Goal: Information Seeking & Learning: Learn about a topic

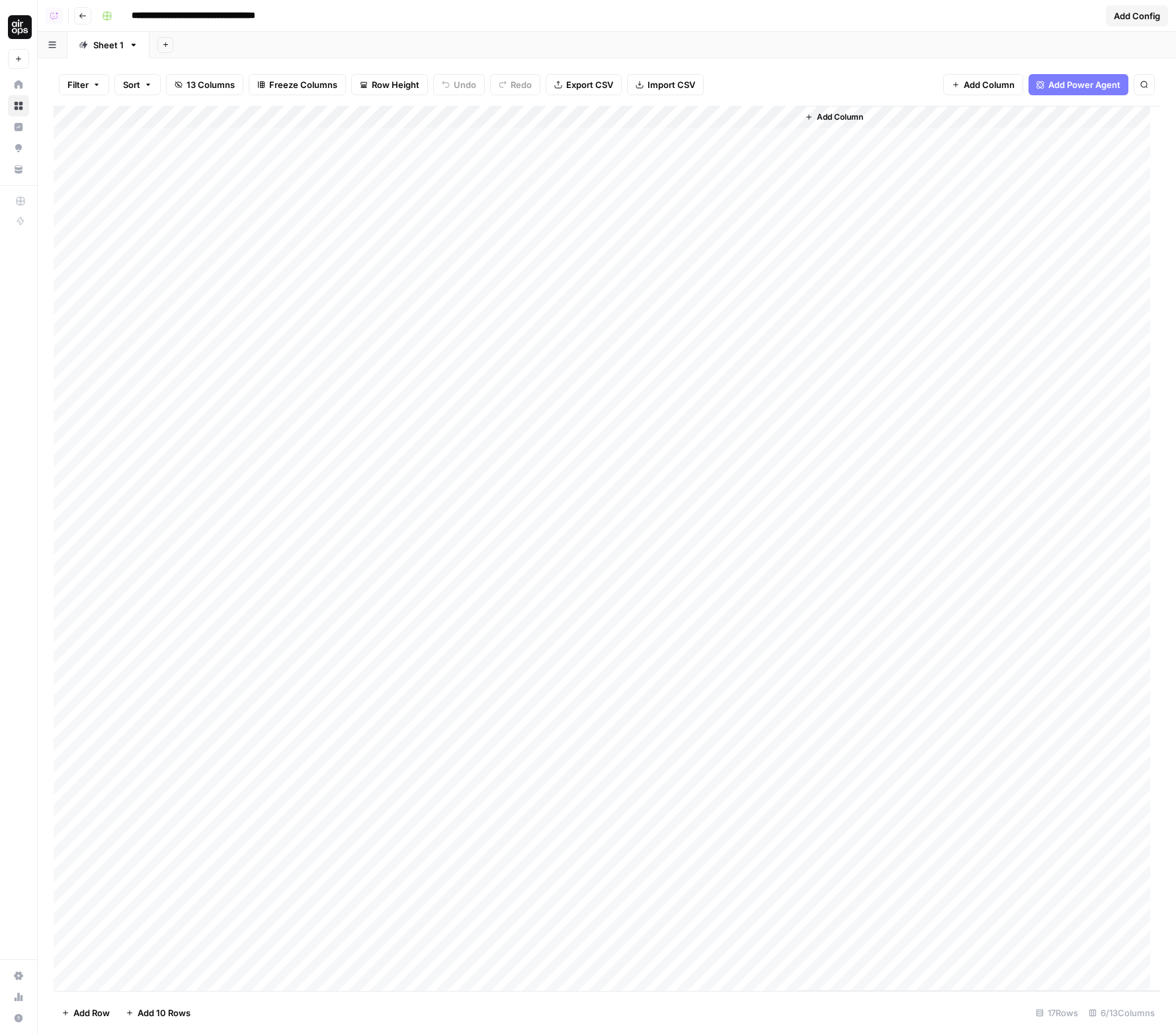
click at [753, 141] on div "Add Column" at bounding box center [606, 548] width 1106 height 885
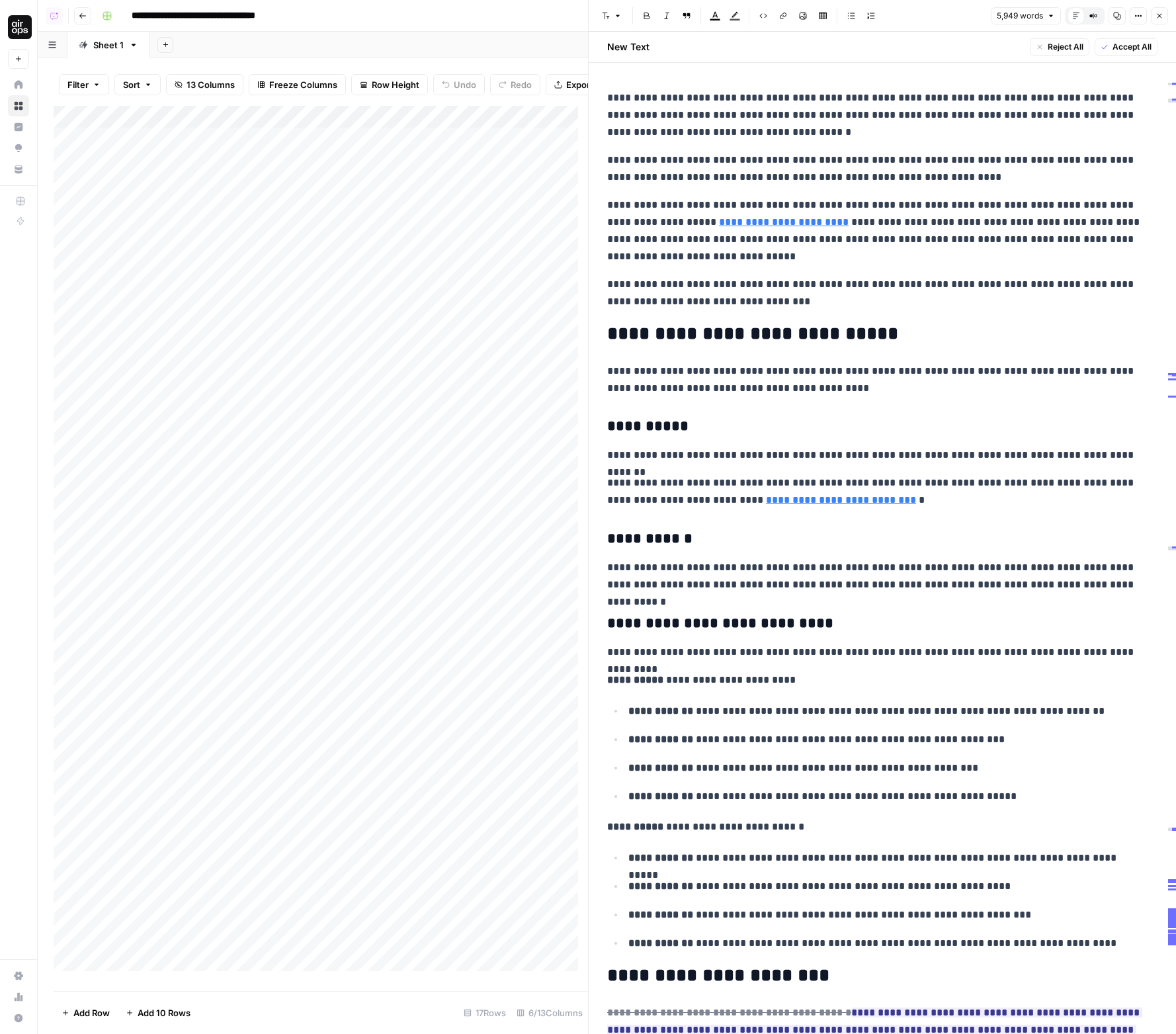
scroll to position [259, 0]
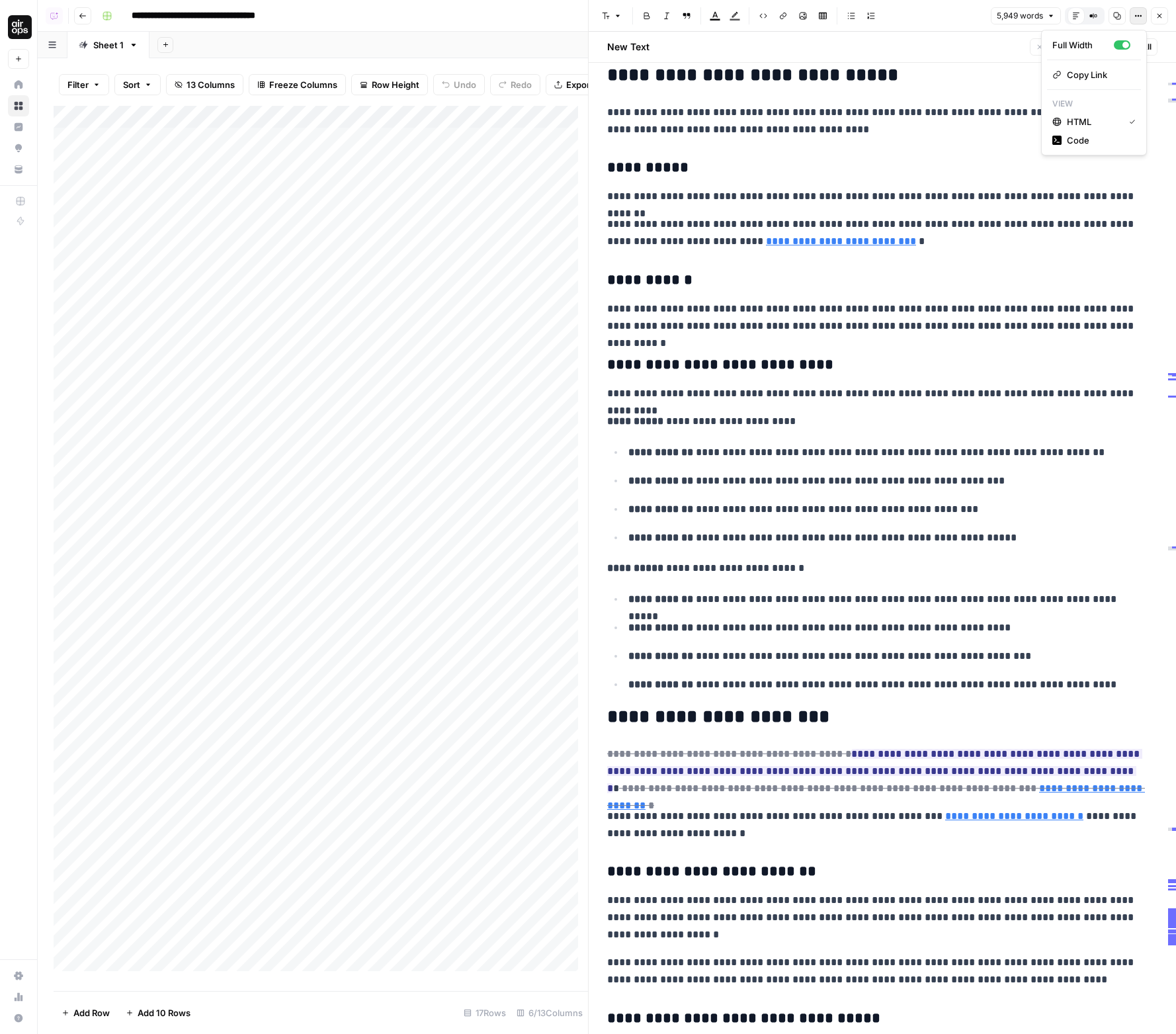
click at [1136, 18] on icon "button" at bounding box center [1138, 16] width 8 height 8
click at [1097, 137] on span "Code" at bounding box center [1098, 140] width 63 height 13
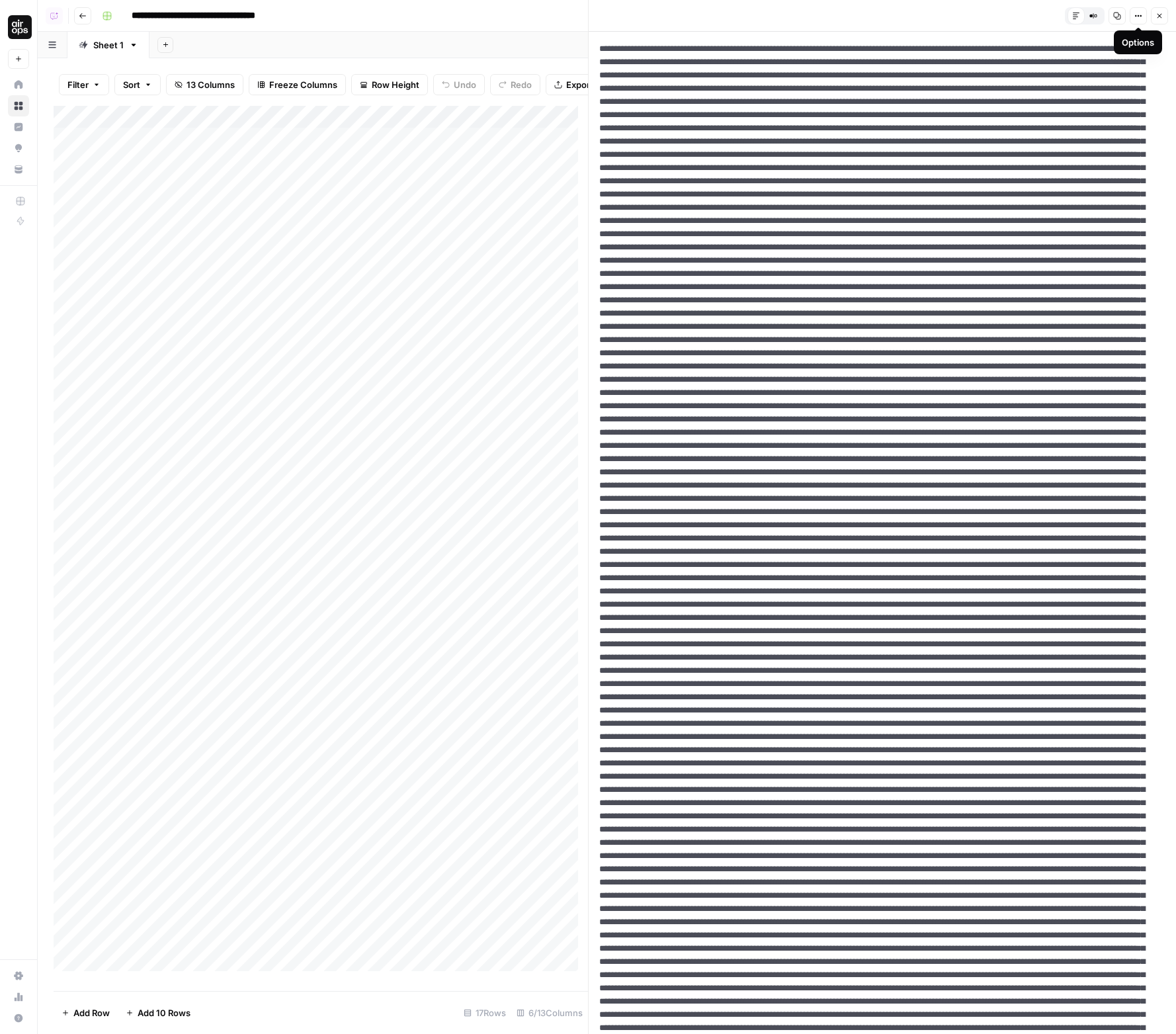
click at [1136, 18] on icon "button" at bounding box center [1138, 16] width 8 height 8
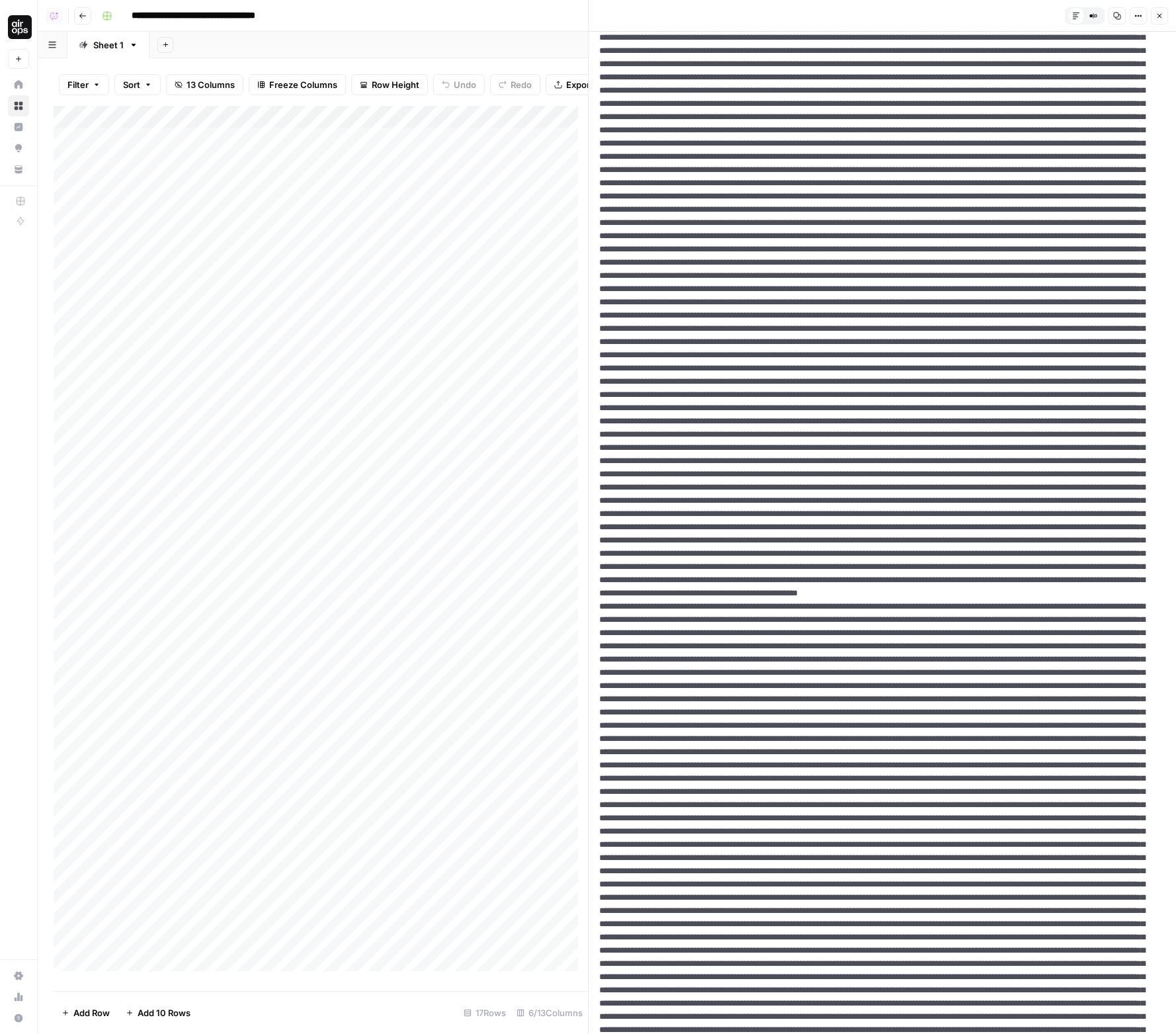
scroll to position [223, 0]
drag, startPoint x: 628, startPoint y: 224, endPoint x: 671, endPoint y: 279, distance: 69.8
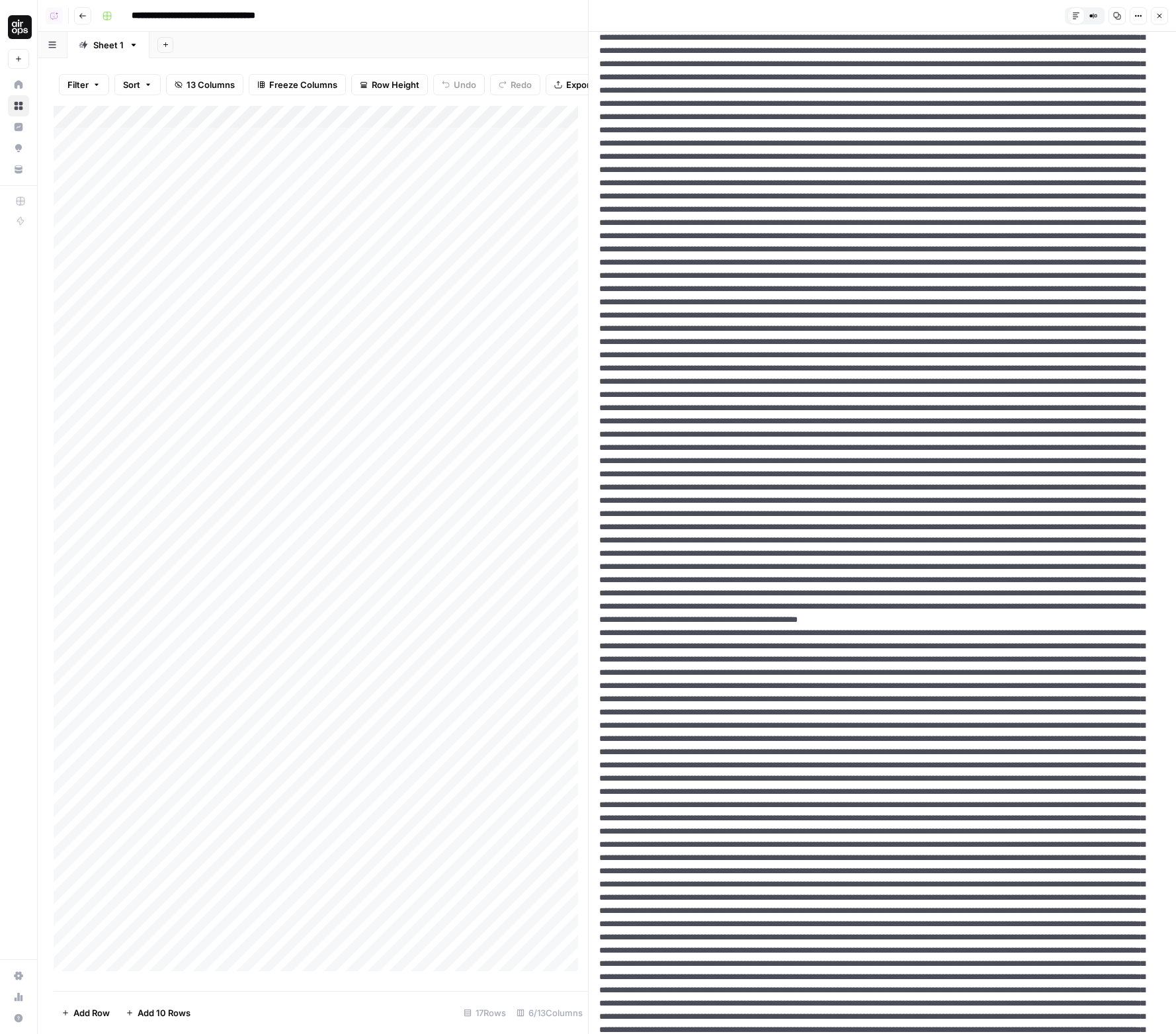
type textarea "**********"
click at [1159, 17] on icon "button" at bounding box center [1160, 16] width 5 height 5
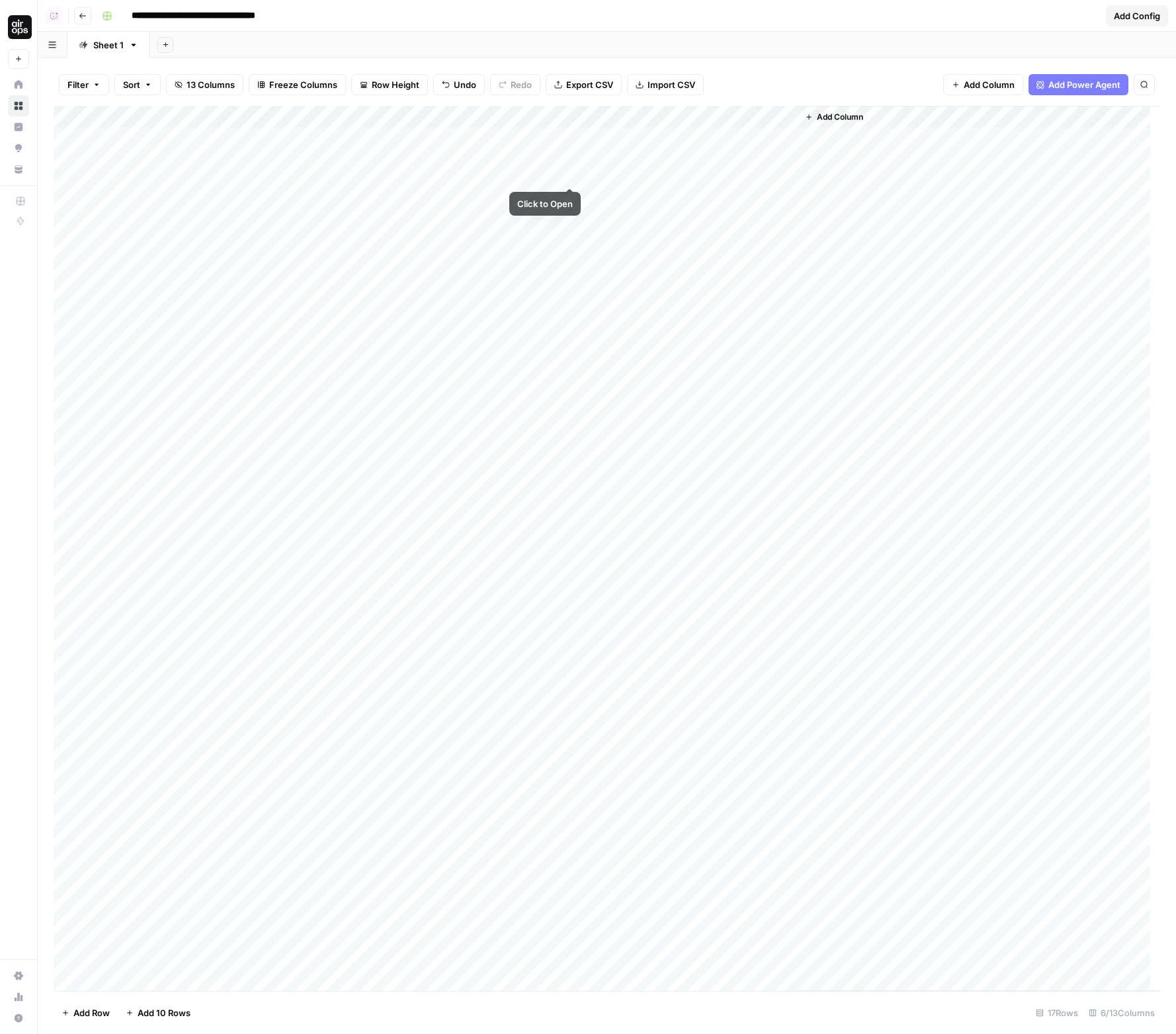
click at [567, 138] on div "Add Column" at bounding box center [606, 548] width 1106 height 885
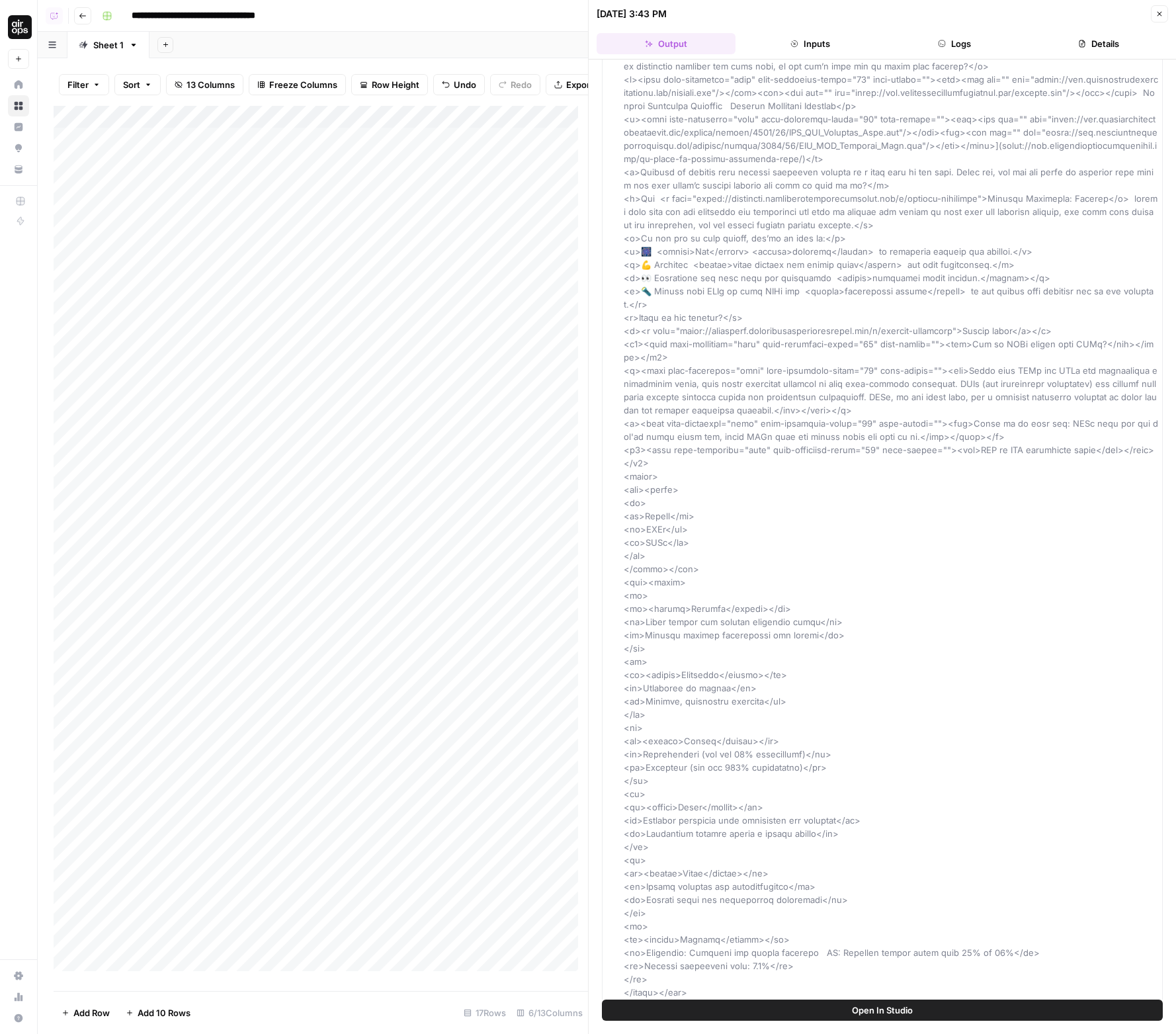
scroll to position [6392, 0]
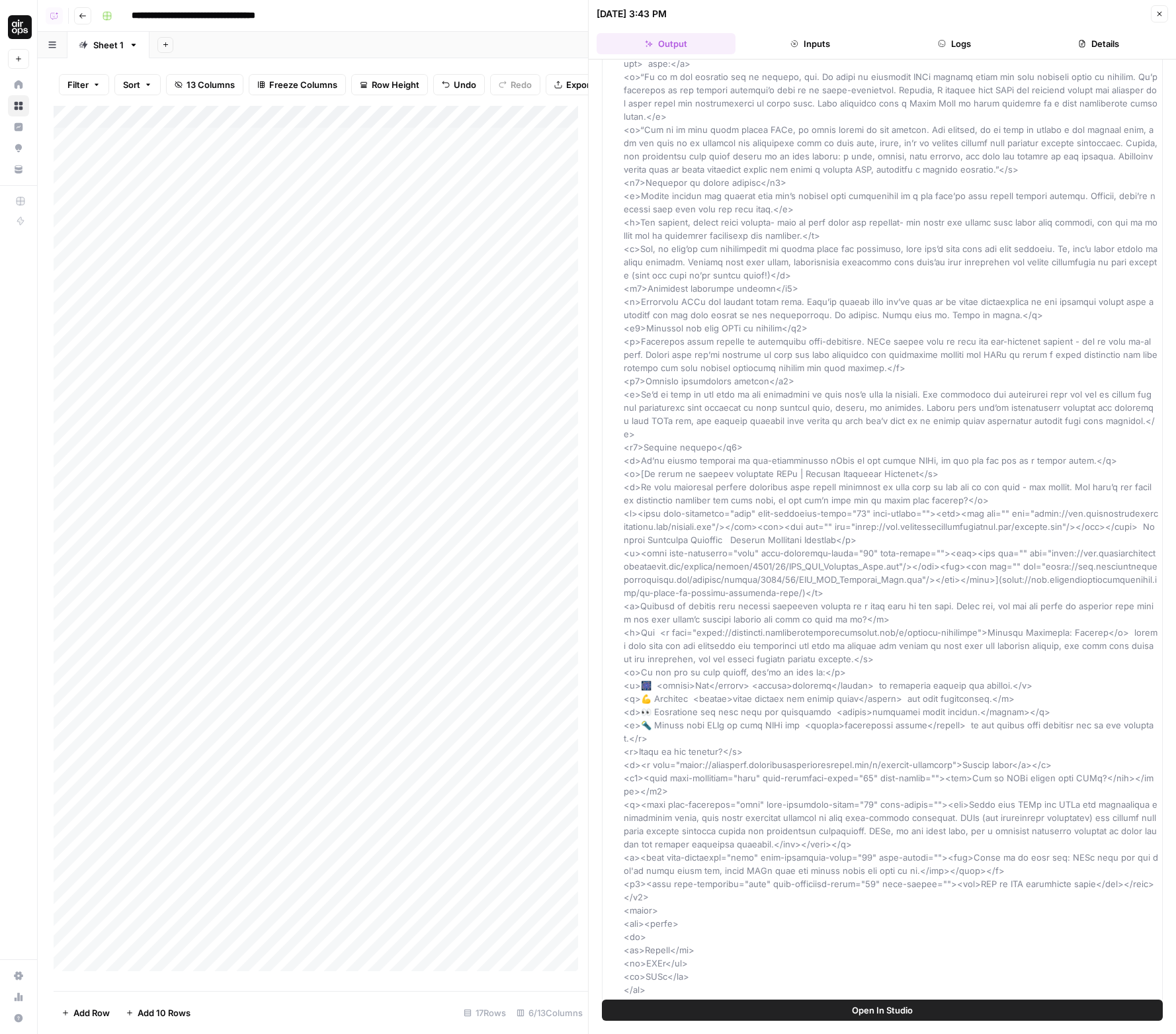
click at [1155, 12] on button "Close" at bounding box center [1160, 14] width 17 height 17
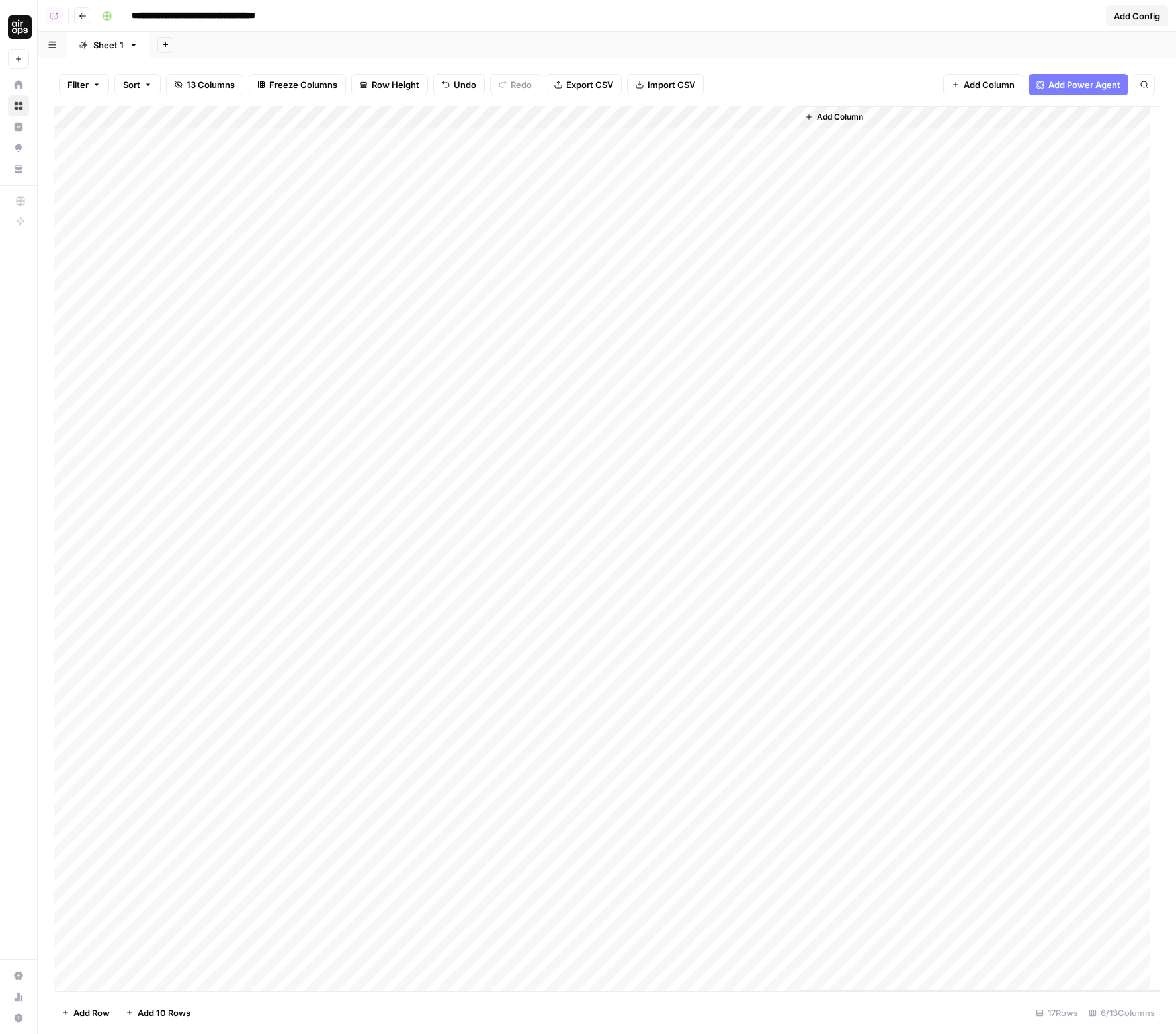
click at [369, 37] on div "Add Sheet" at bounding box center [663, 45] width 1026 height 26
click at [384, 28] on header "**********" at bounding box center [606, 16] width 1138 height 32
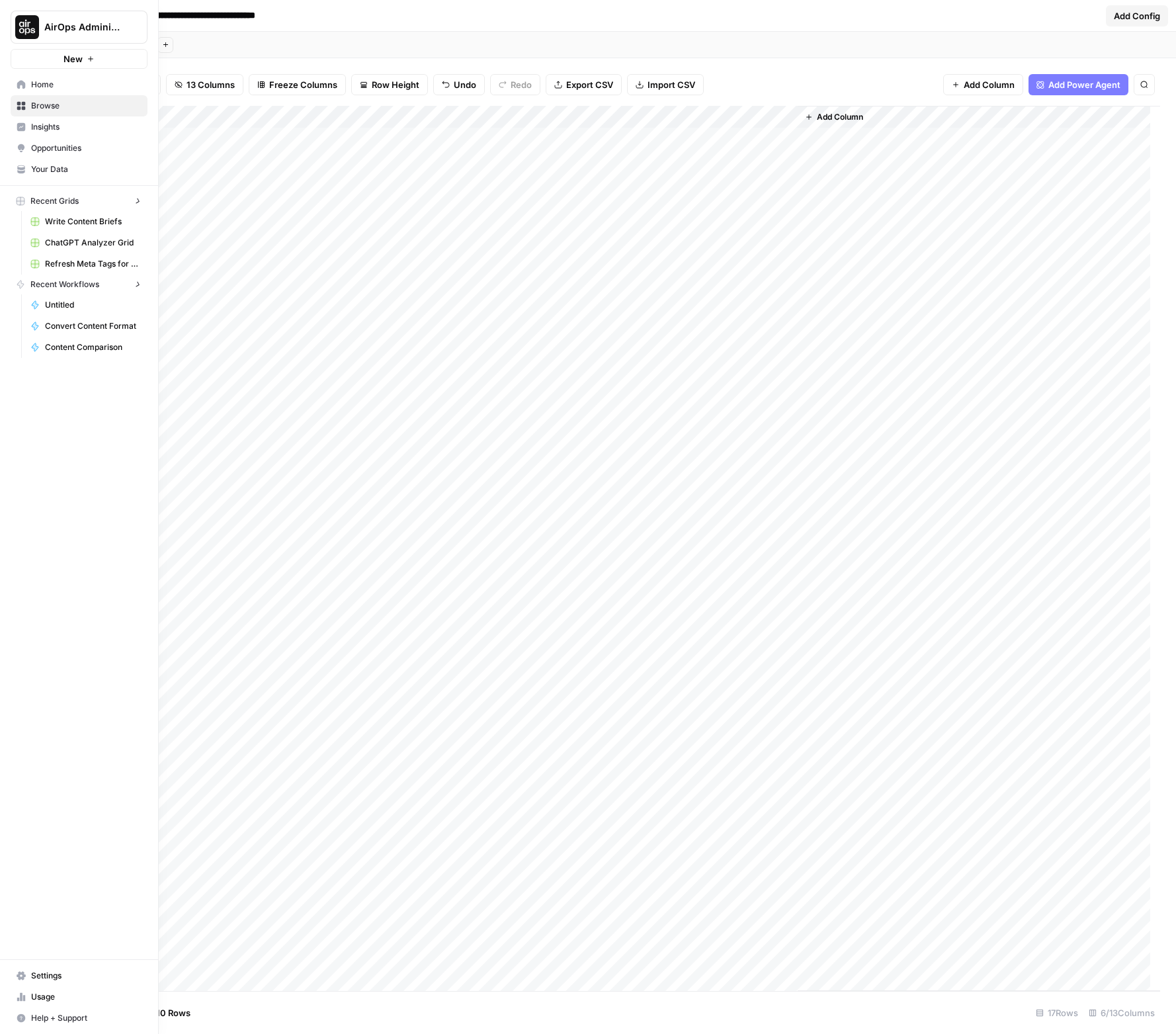
click at [10, 81] on link "Home" at bounding box center [78, 85] width 137 height 21
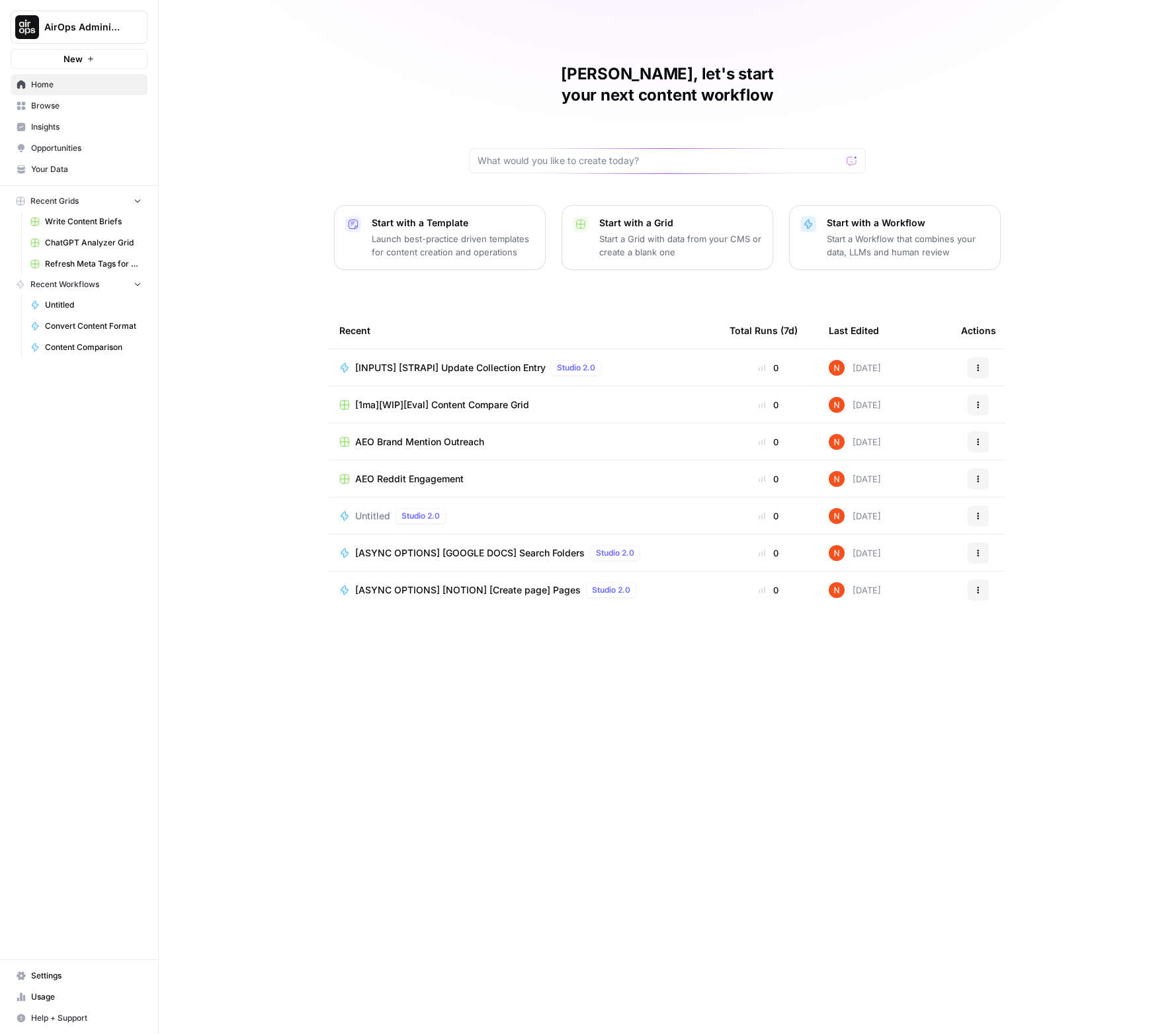
click at [61, 133] on span "Insights" at bounding box center [86, 127] width 110 height 12
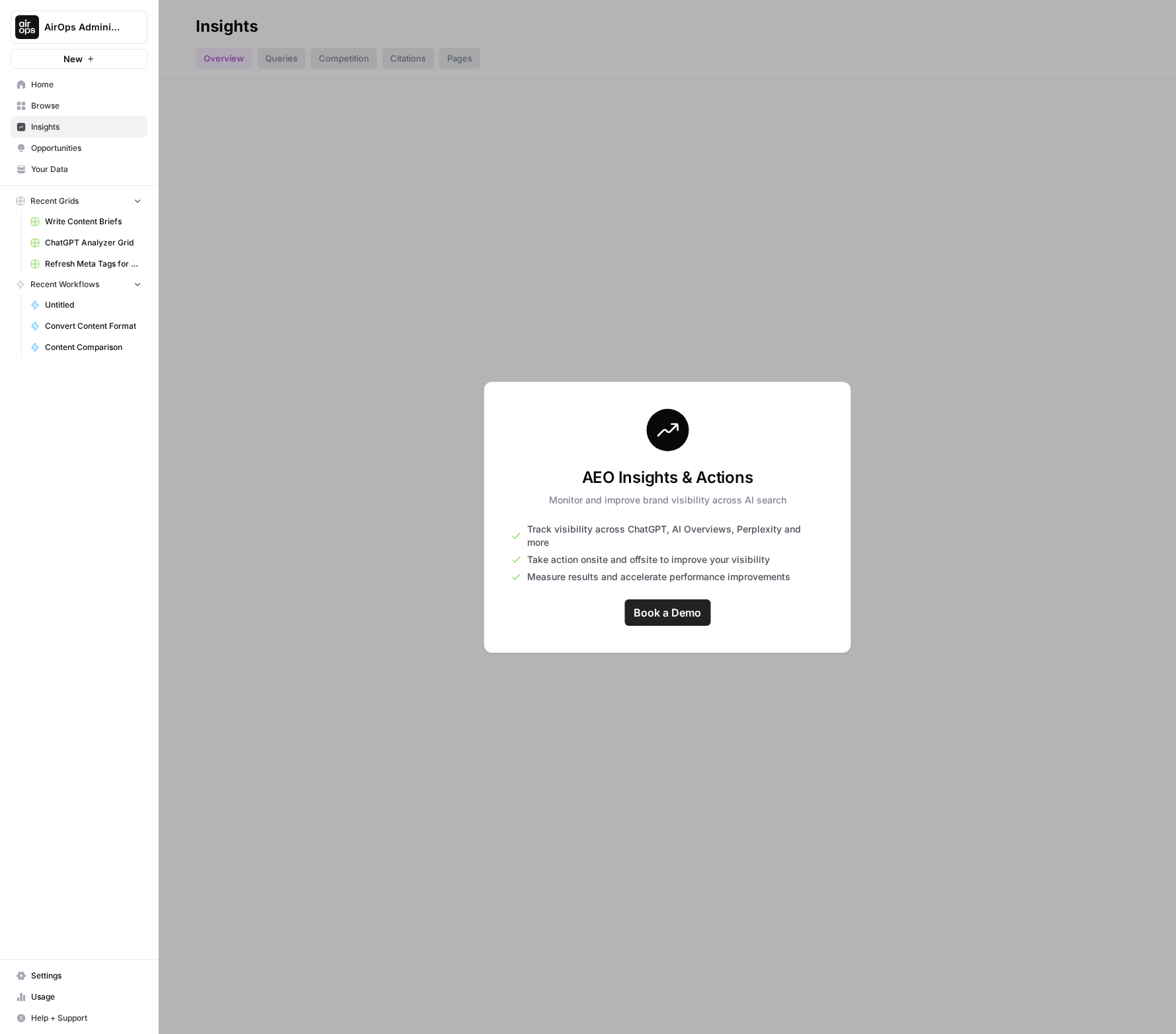
click at [63, 148] on span "Opportunities" at bounding box center [86, 148] width 110 height 12
click at [89, 34] on button "AirOps Administrative" at bounding box center [78, 26] width 137 height 33
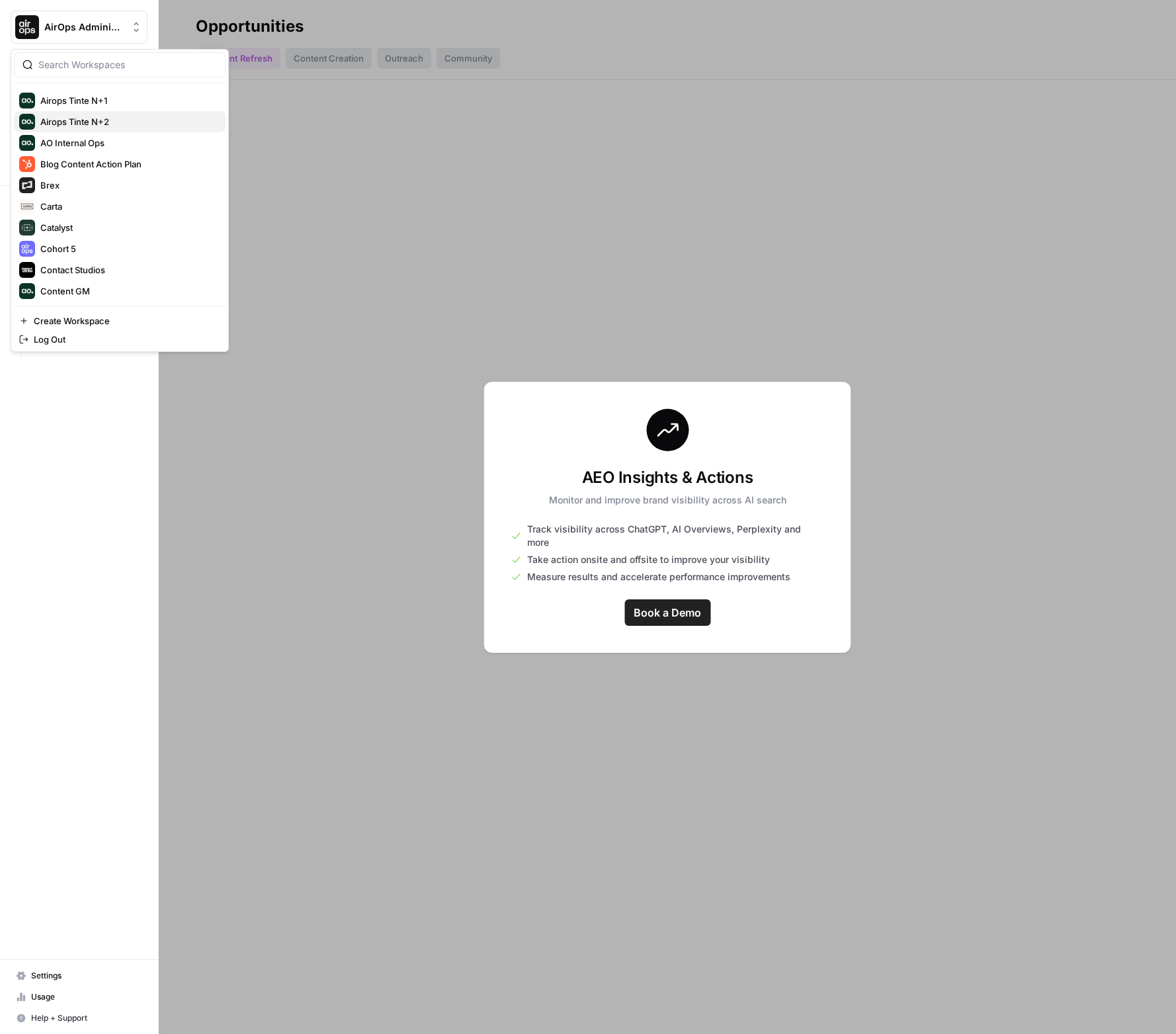
scroll to position [211, 0]
click at [148, 70] on input "search" at bounding box center [128, 65] width 179 height 13
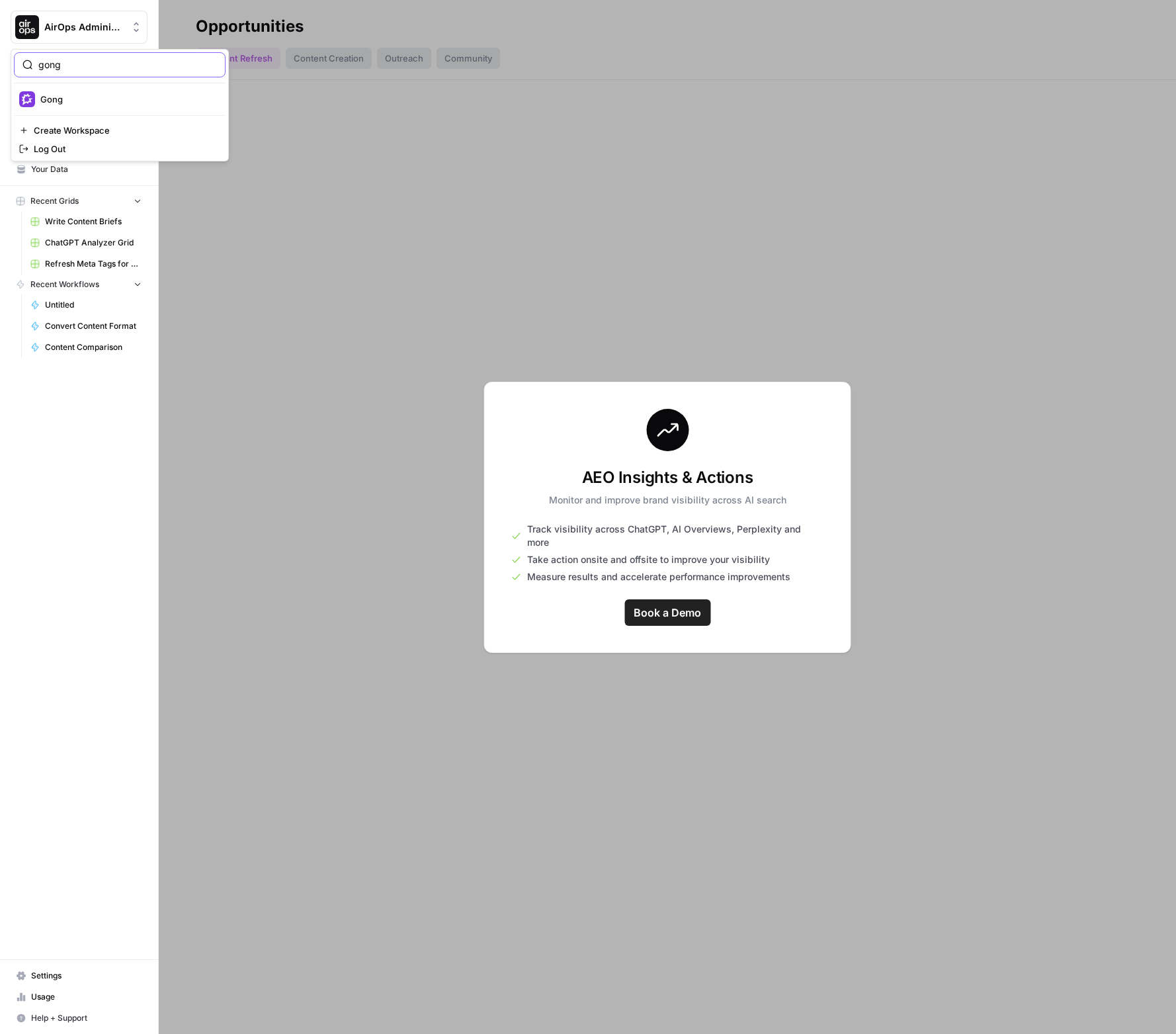
type input "gong"
click at [123, 97] on span "Gong" at bounding box center [127, 99] width 174 height 13
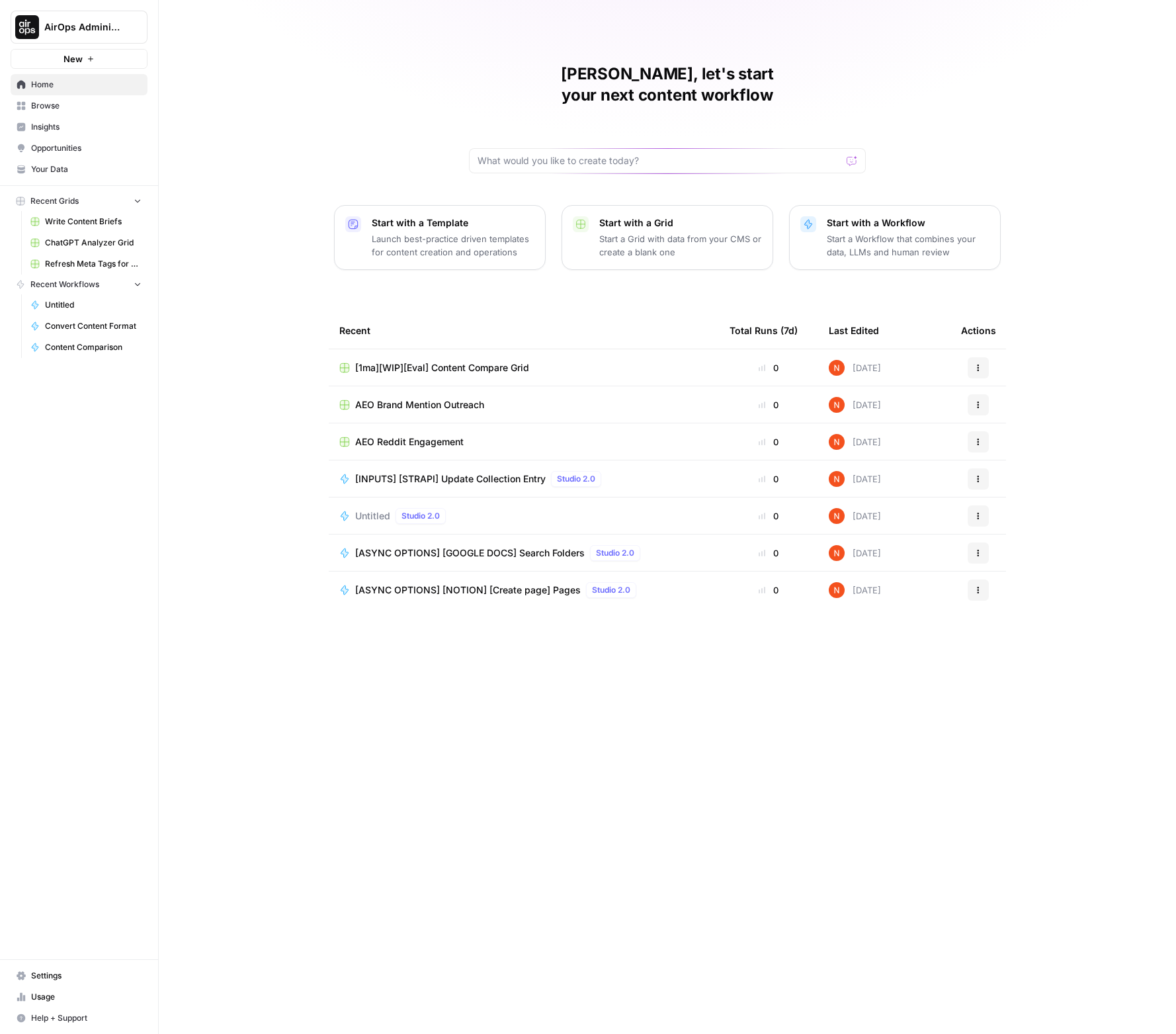
click at [397, 473] on span "[INPUTS] [STRAPI] Update Collection Entry" at bounding box center [450, 479] width 190 height 13
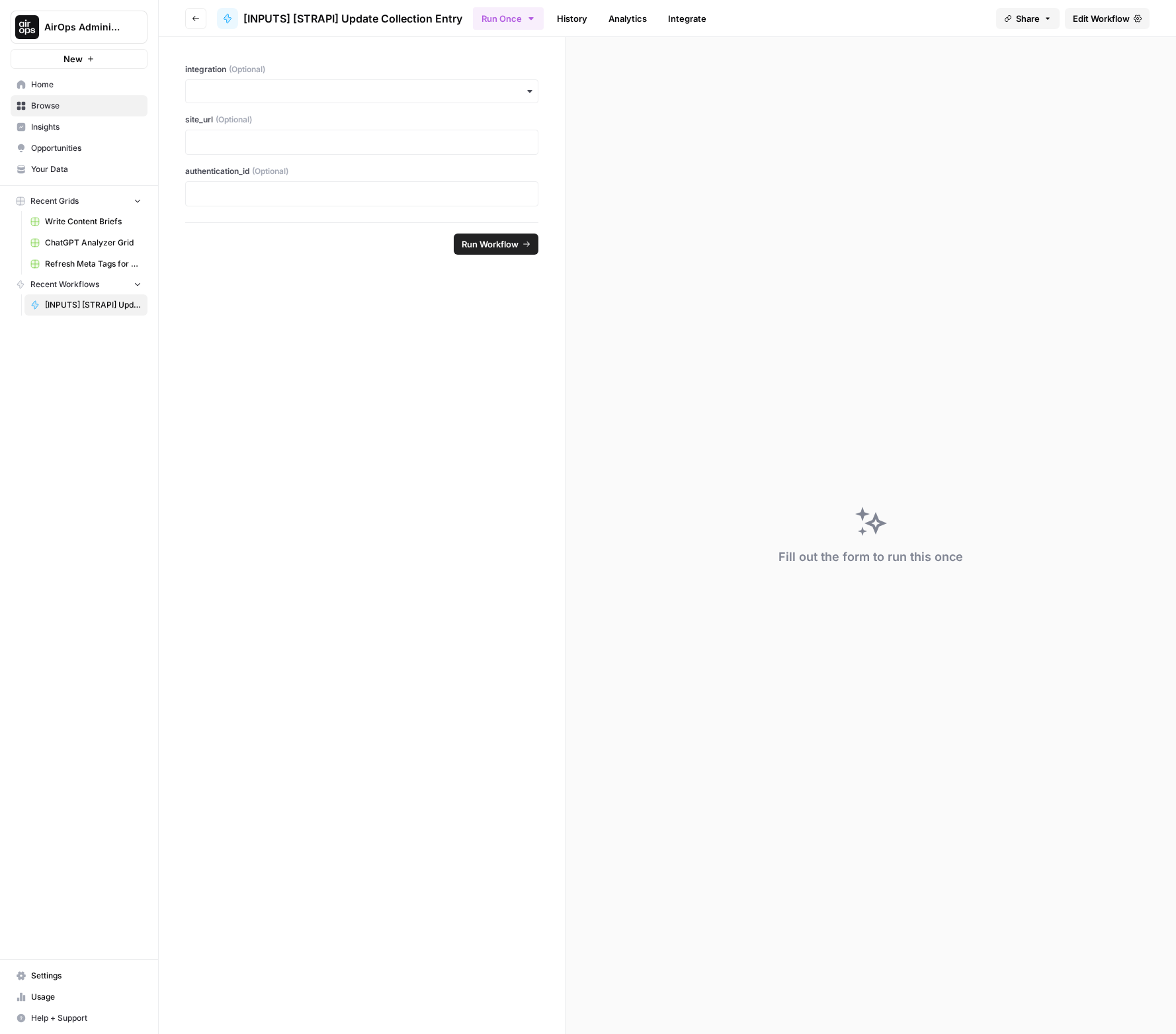
click at [1118, 19] on span "Edit Workflow" at bounding box center [1102, 19] width 56 height 13
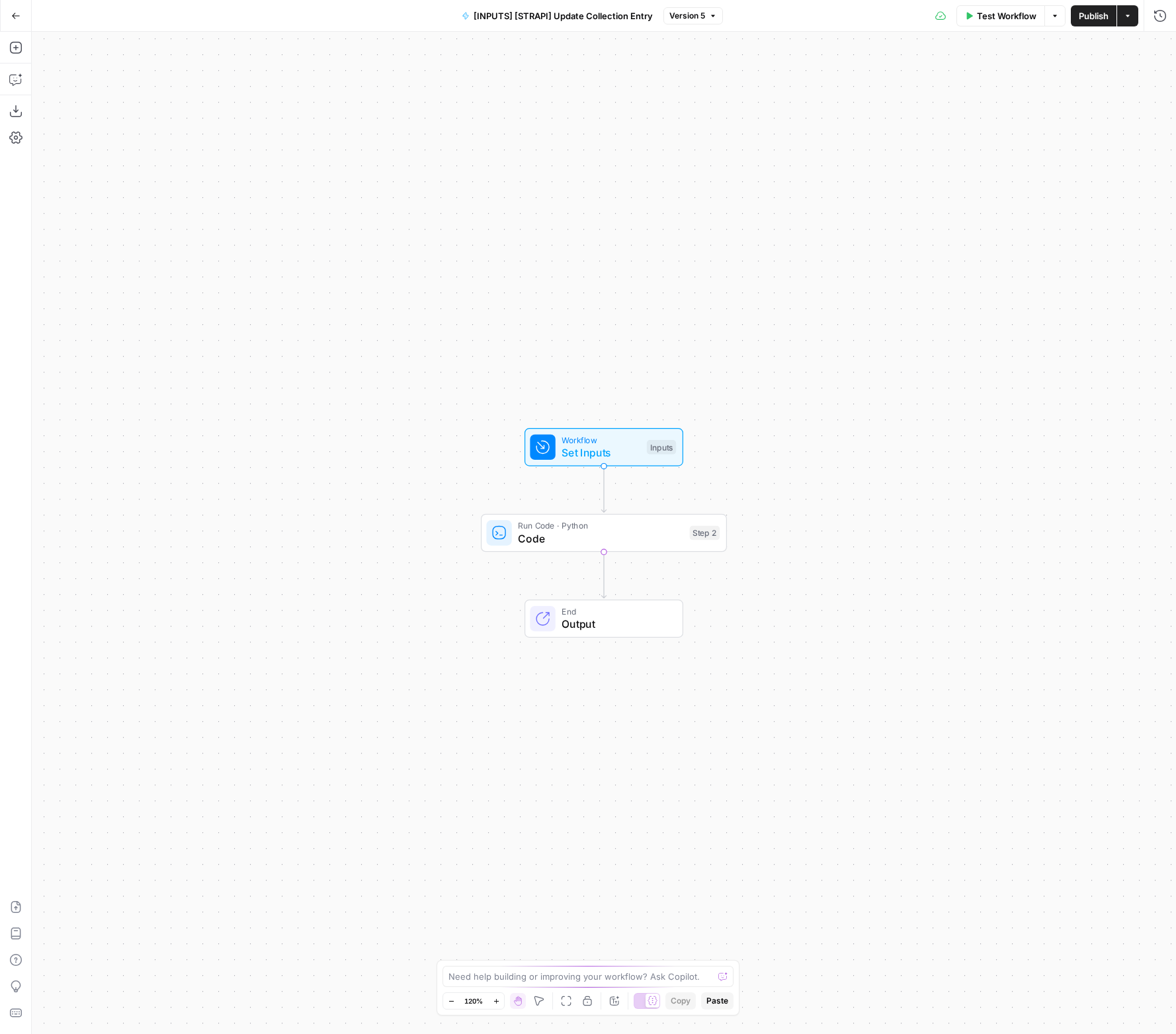
click at [656, 850] on div "Workflow Set Inputs Inputs Run Code · Python Code Step 2 End Output" at bounding box center [604, 533] width 1144 height 1002
click at [864, 134] on div "Workflow Set Inputs Inputs Run Code · Python Code Step 2 End Output" at bounding box center [604, 533] width 1144 height 1002
click at [781, 177] on div "Workflow Set Inputs Inputs Run Code · Python Code Step 2 End Output" at bounding box center [604, 533] width 1144 height 1002
click at [630, 538] on span "Code" at bounding box center [601, 538] width 166 height 16
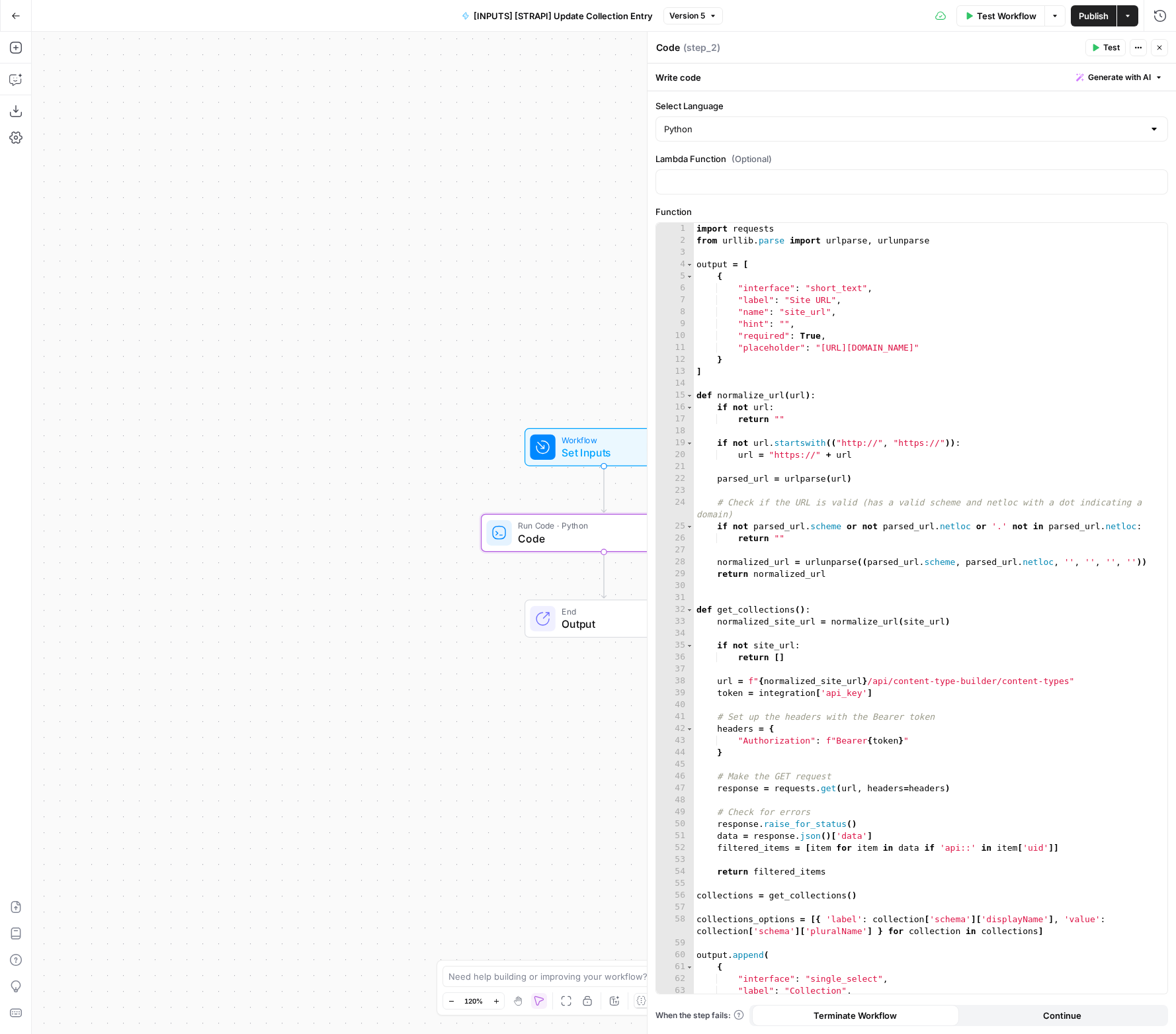
click at [1167, 46] on button "Close" at bounding box center [1160, 47] width 17 height 17
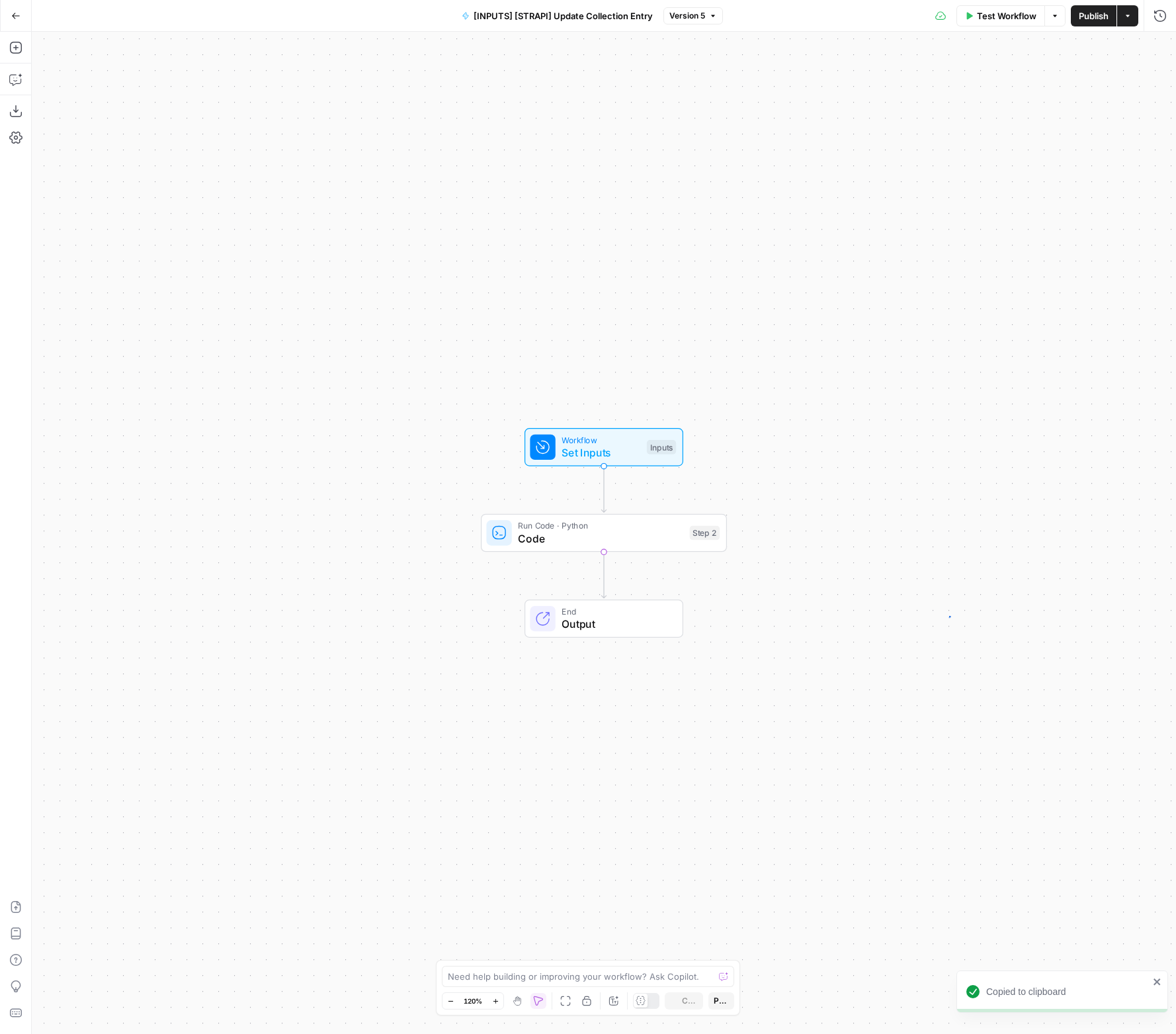
click at [949, 616] on div "Workflow Set Inputs Inputs Run Code · Python Code Step 2 End Output" at bounding box center [604, 533] width 1144 height 1002
drag, startPoint x: 788, startPoint y: 653, endPoint x: 739, endPoint y: 573, distance: 93.8
click at [768, 611] on div "Workflow Set Inputs Inputs Run Code · Python Code Step 2 Run Code · Python Code…" at bounding box center [604, 533] width 1144 height 1002
drag, startPoint x: 757, startPoint y: 605, endPoint x: 704, endPoint y: 535, distance: 87.8
click at [708, 538] on div "Workflow Set Inputs Inputs Run Code · Python Code Step 2 Run Code · Python Code…" at bounding box center [604, 533] width 1144 height 1002
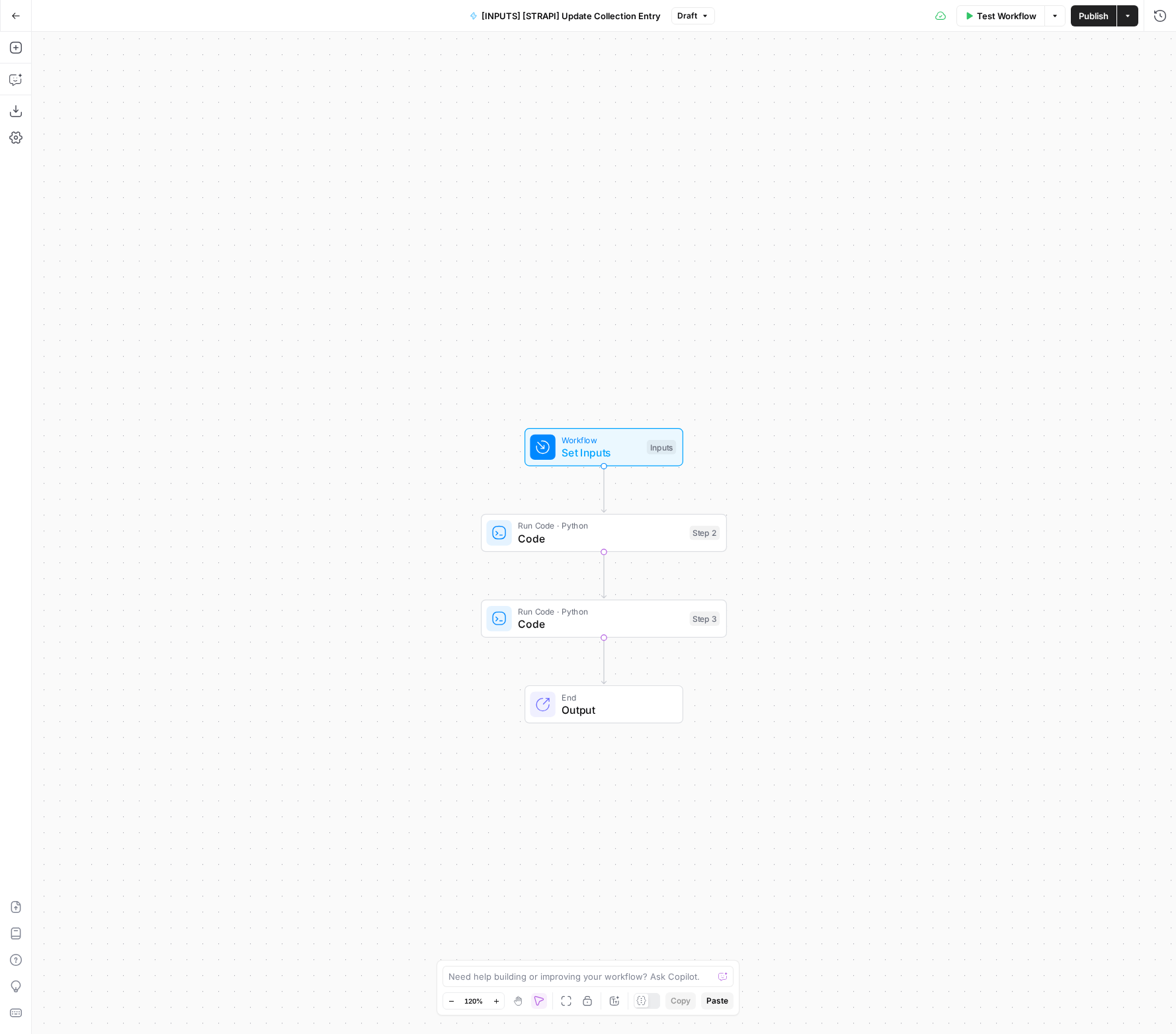
click at [986, 258] on div "Workflow Set Inputs Inputs Run Code · Python Code Step 2 Run Code · Python Code…" at bounding box center [604, 533] width 1144 height 1002
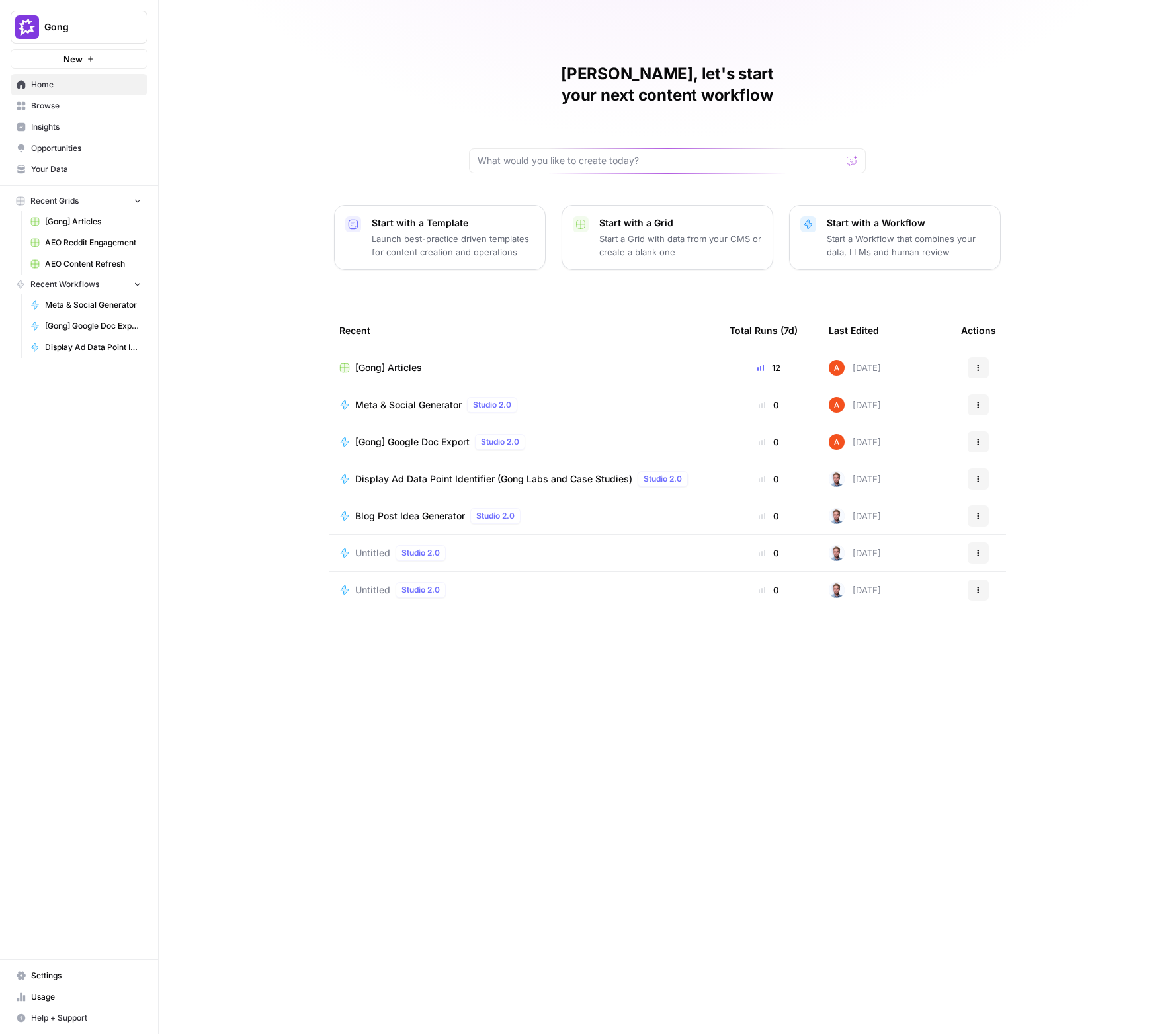
click at [73, 145] on span "Opportunities" at bounding box center [86, 148] width 110 height 12
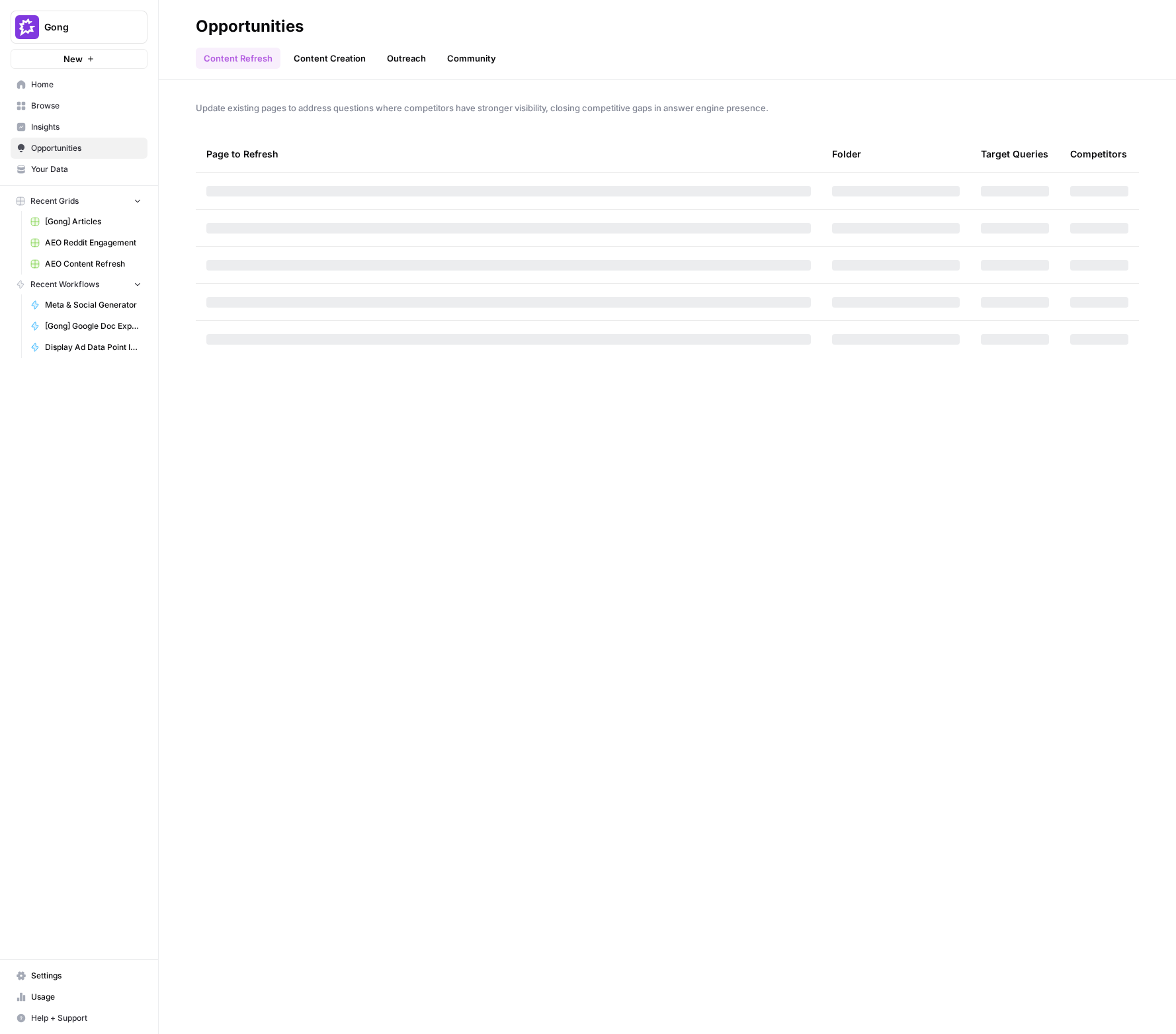
click at [71, 126] on span "Insights" at bounding box center [86, 127] width 110 height 12
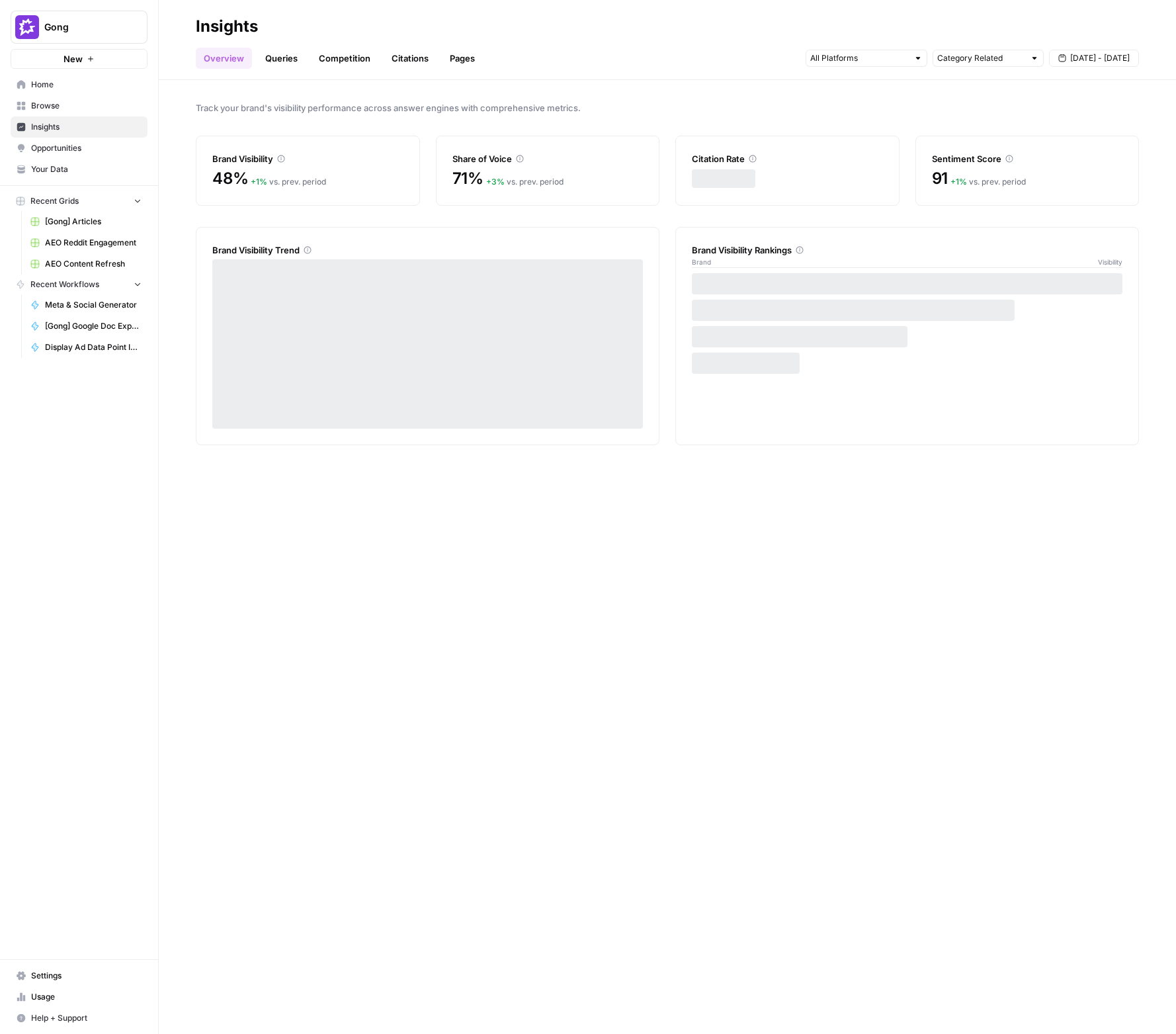
click at [332, 62] on link "Competition" at bounding box center [345, 58] width 68 height 21
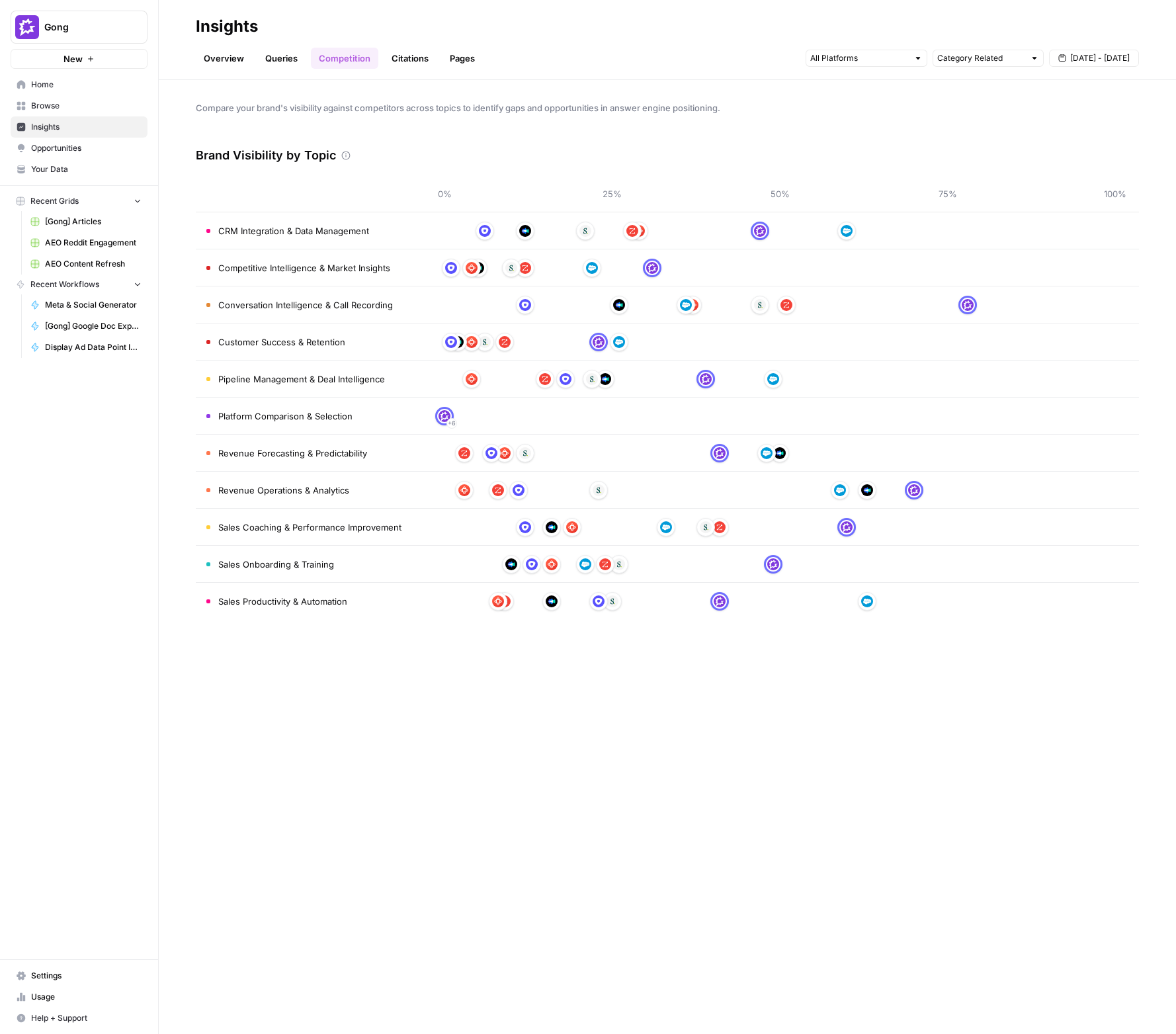
click at [288, 60] on link "Queries" at bounding box center [281, 58] width 48 height 21
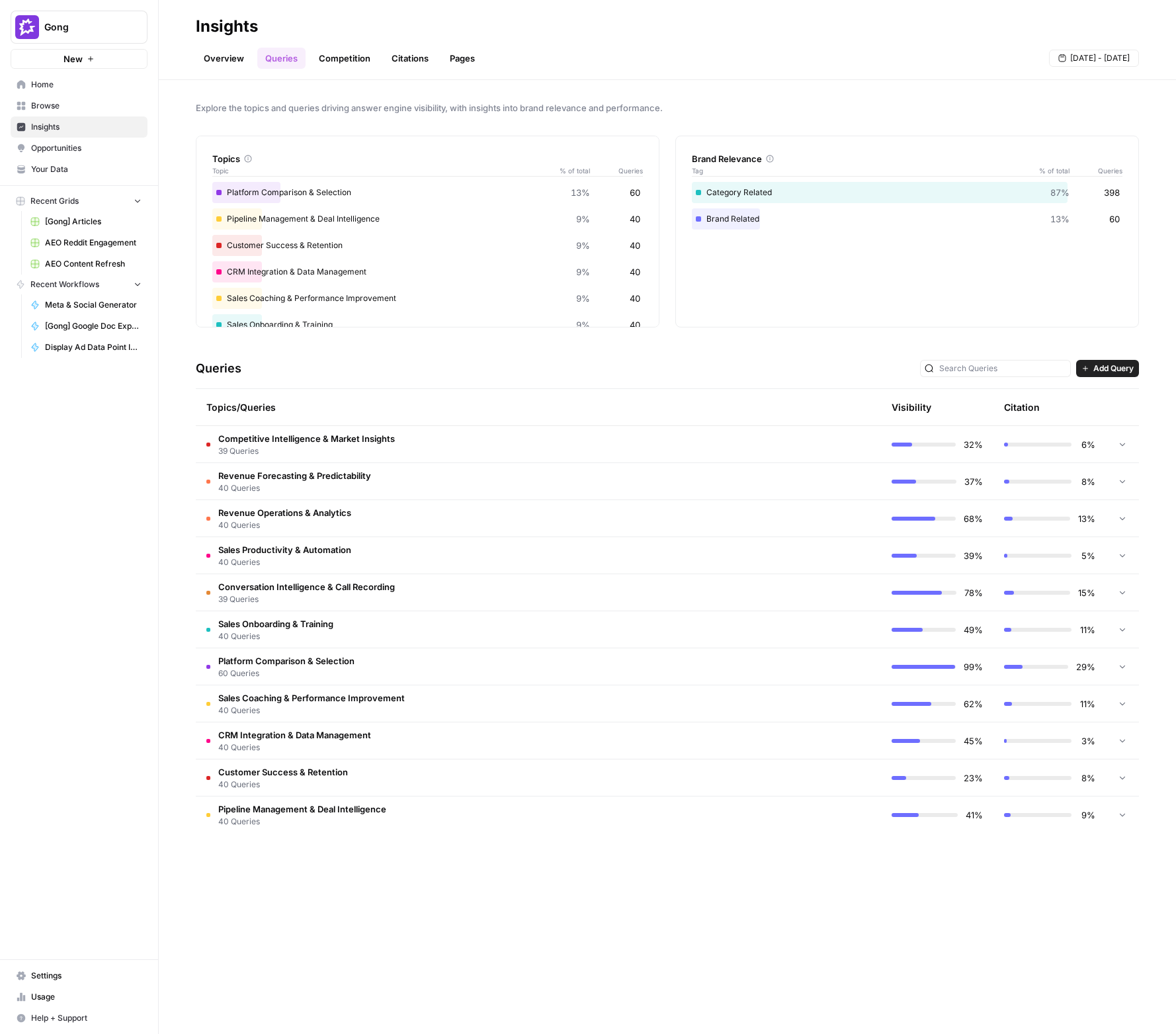
click at [404, 55] on link "Citations" at bounding box center [411, 58] width 53 height 21
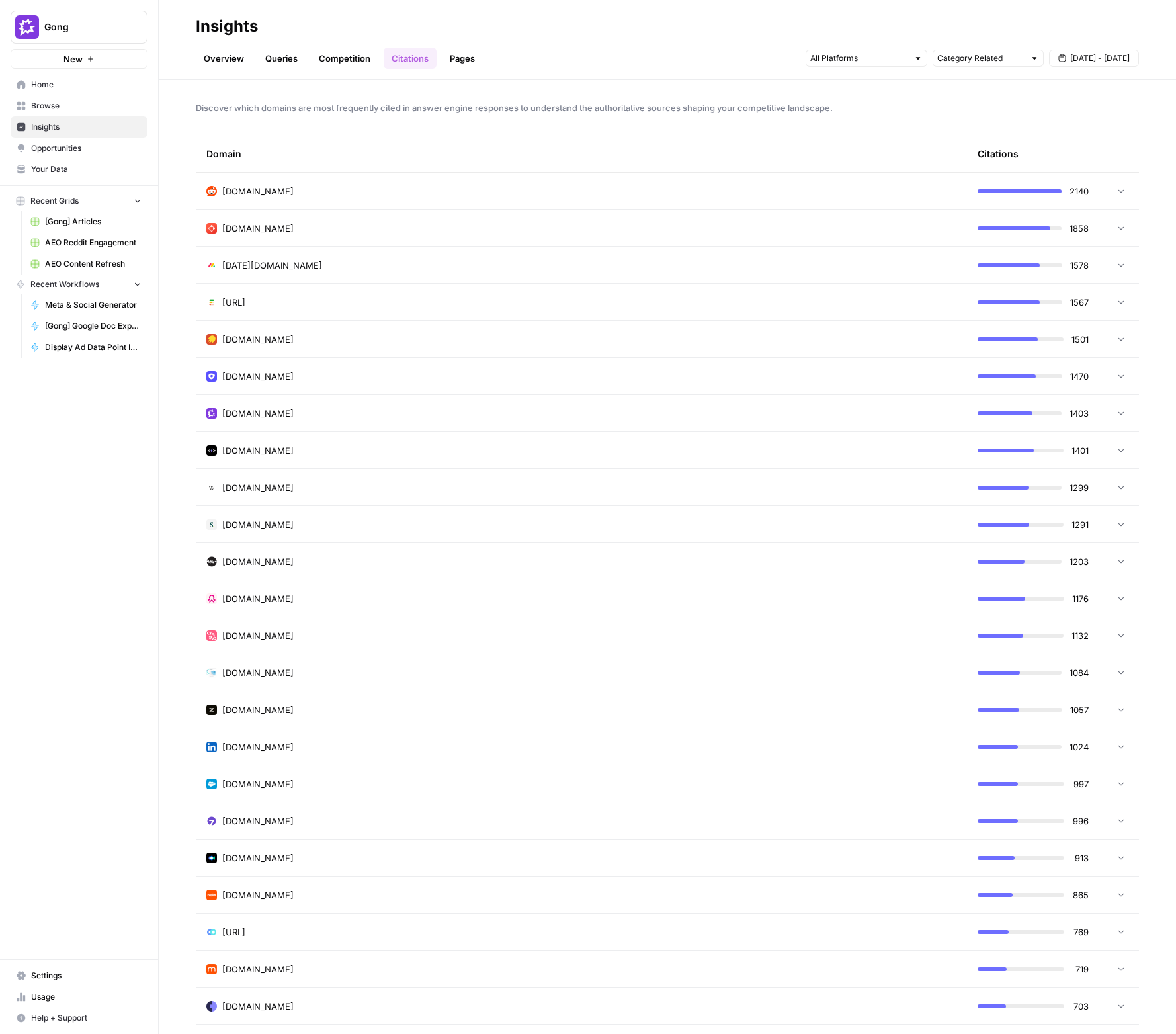
click at [640, 188] on div "[DOMAIN_NAME]" at bounding box center [581, 191] width 750 height 13
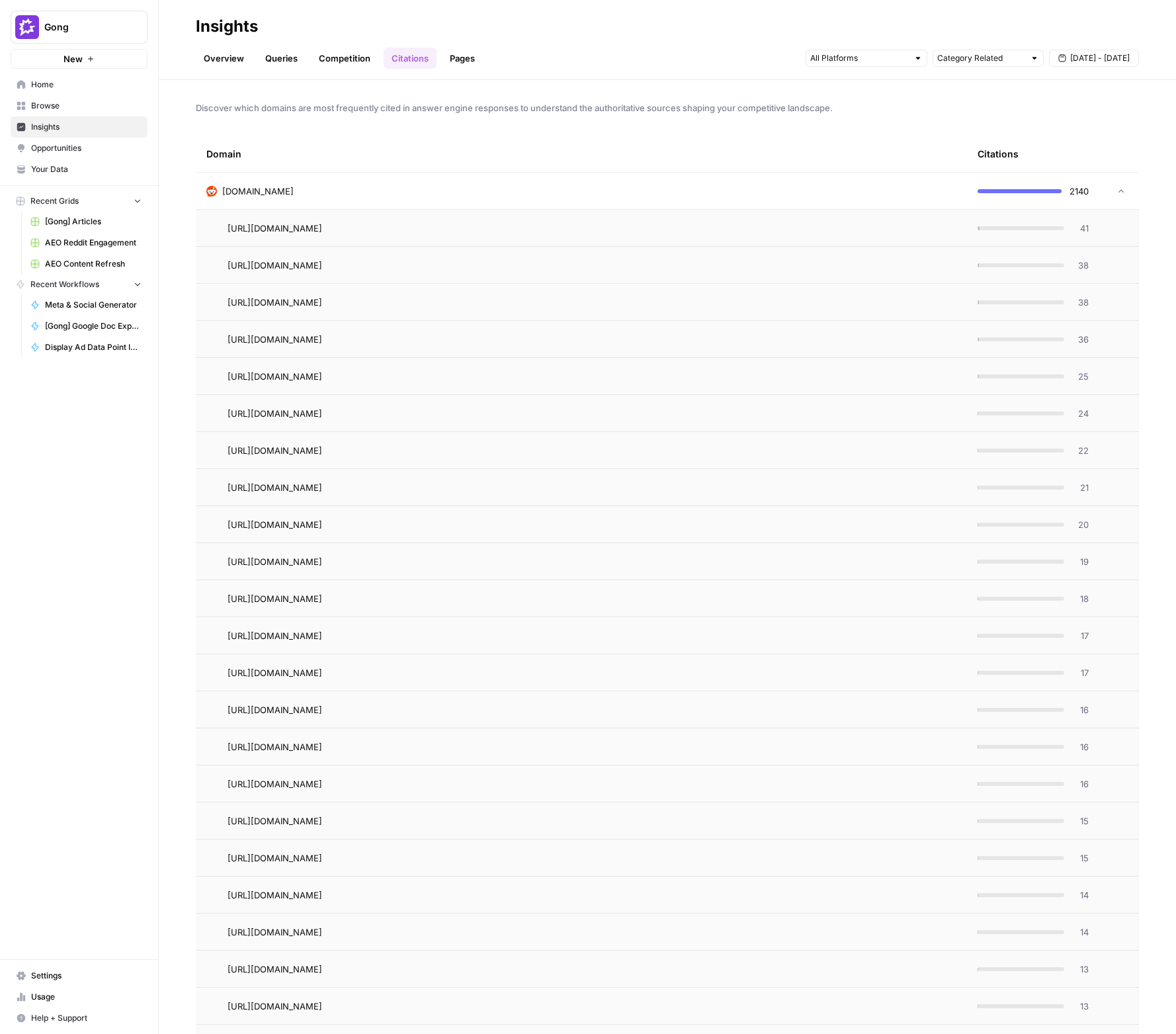
click at [1117, 193] on icon at bounding box center [1121, 191] width 9 height 9
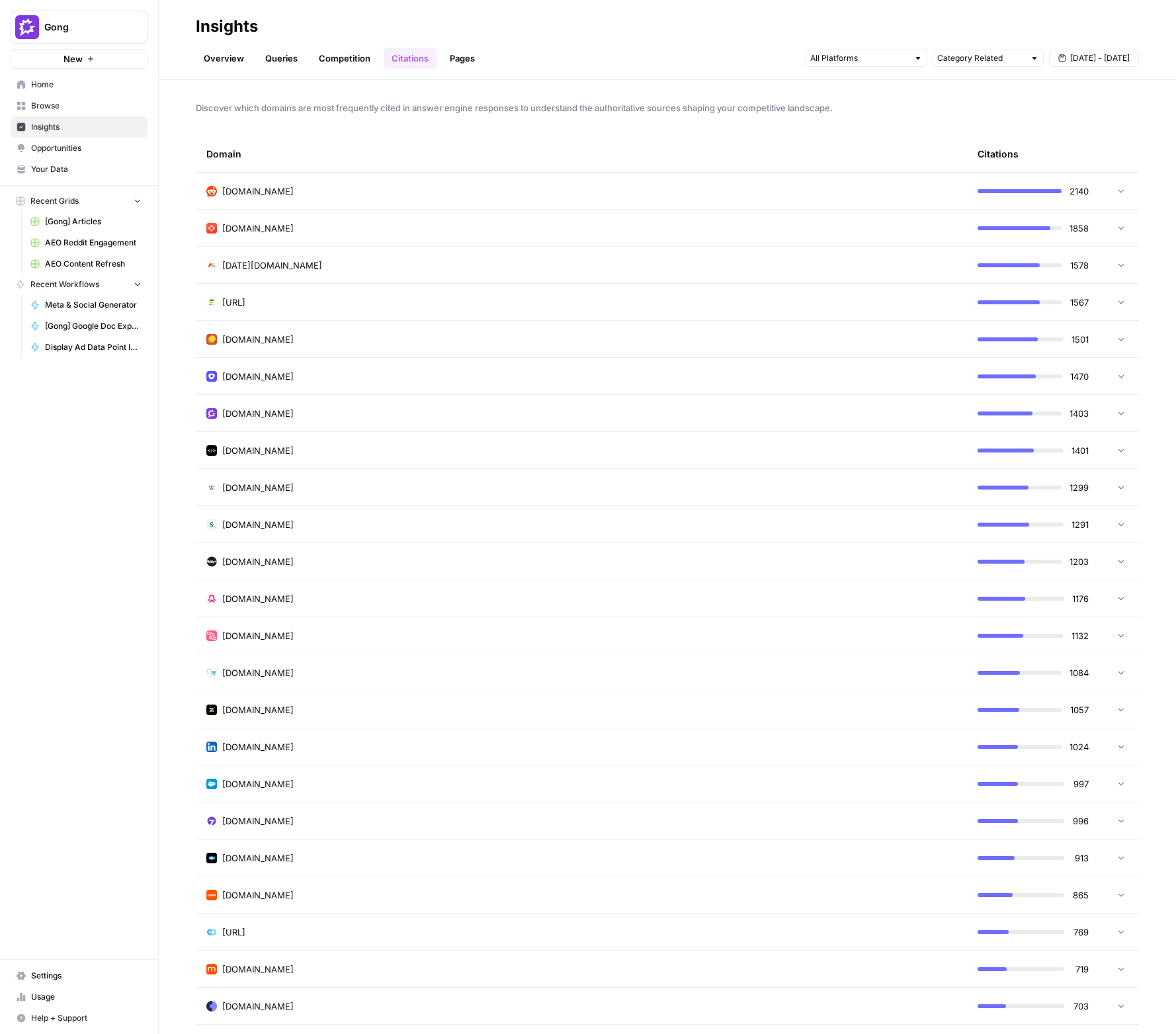
click at [730, 274] on td "[DATE][DOMAIN_NAME]" at bounding box center [581, 265] width 771 height 37
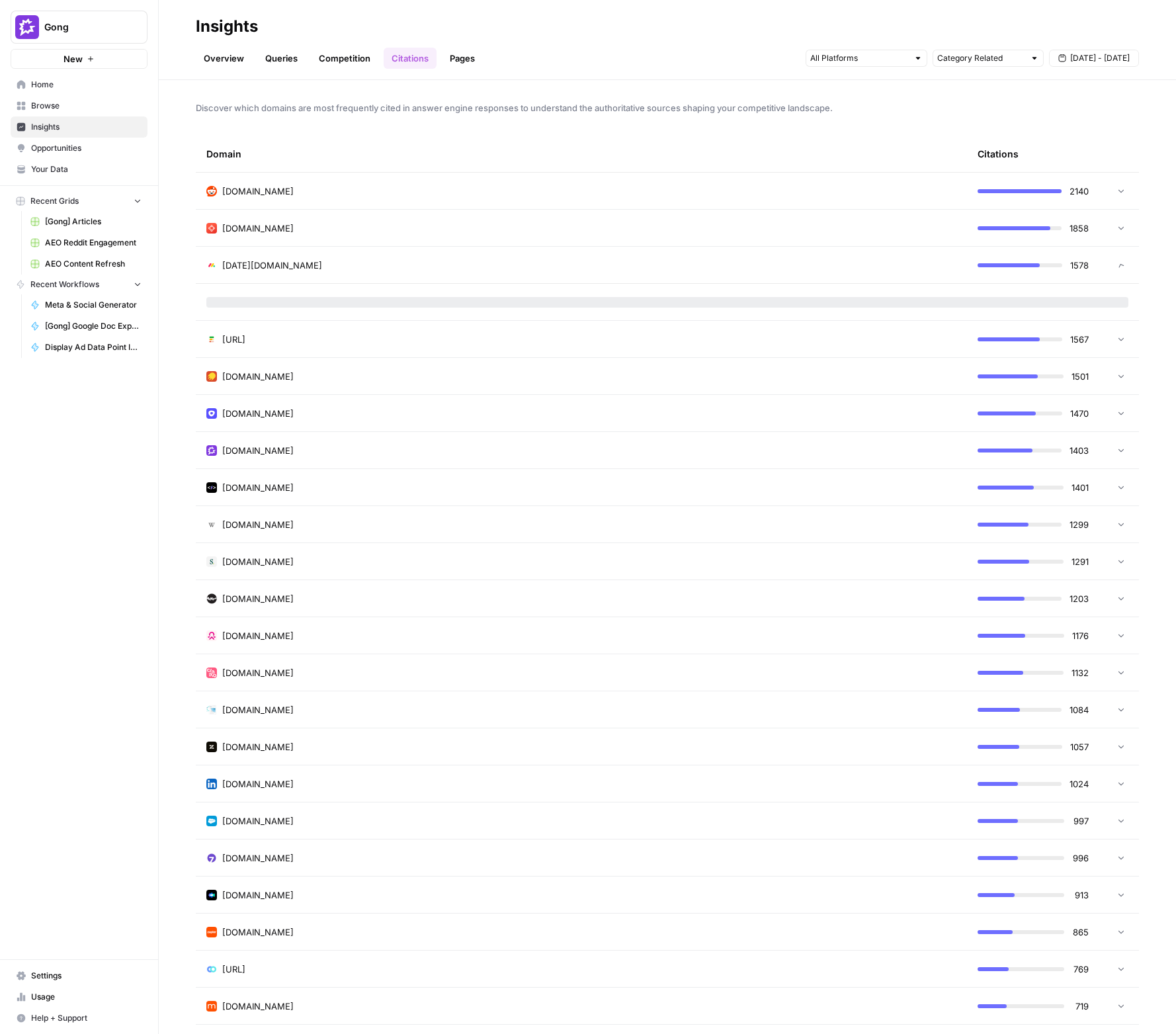
click at [731, 267] on div "[DATE][DOMAIN_NAME]" at bounding box center [581, 266] width 750 height 13
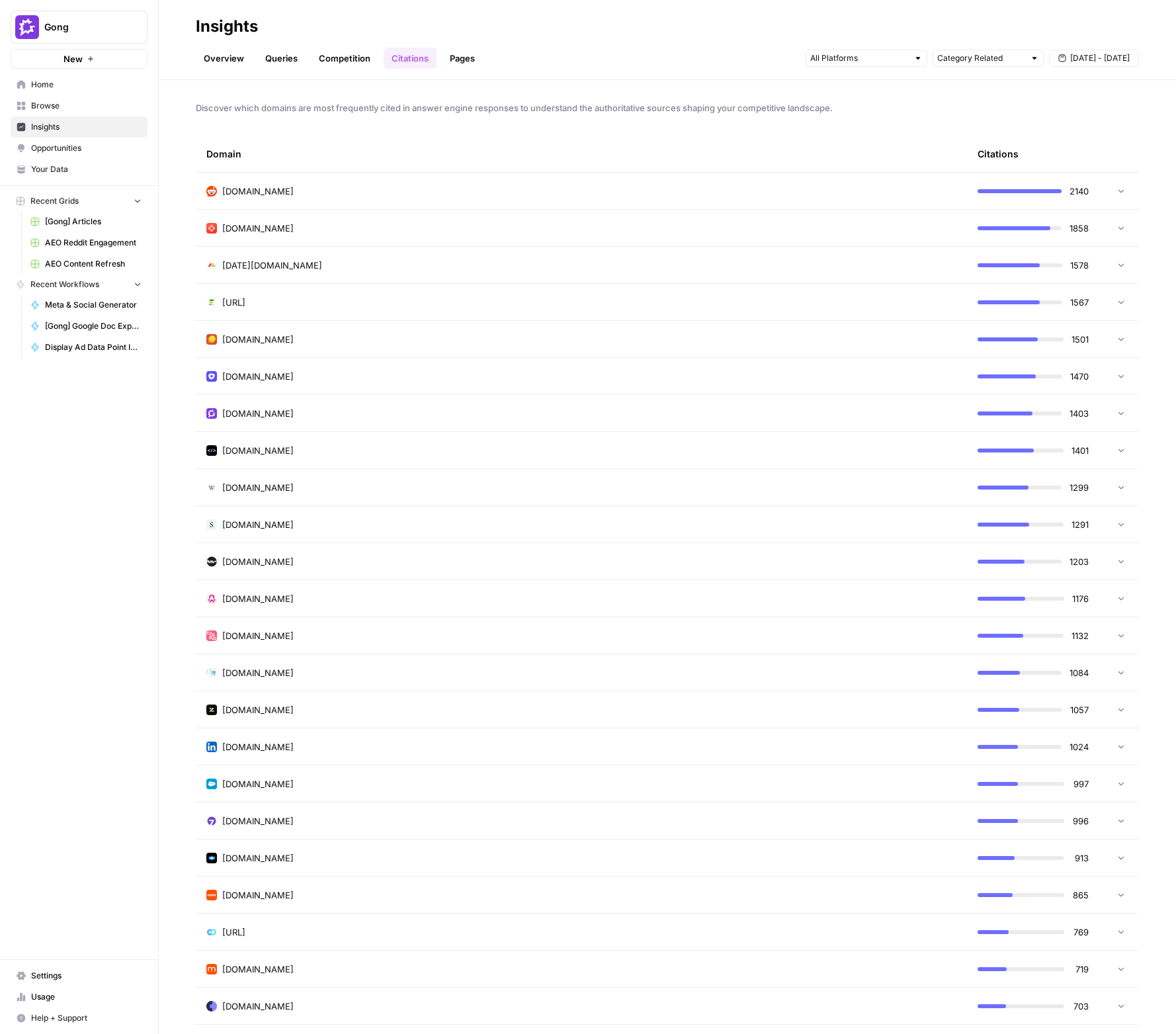
click at [731, 267] on div "[DATE][DOMAIN_NAME]" at bounding box center [581, 266] width 750 height 13
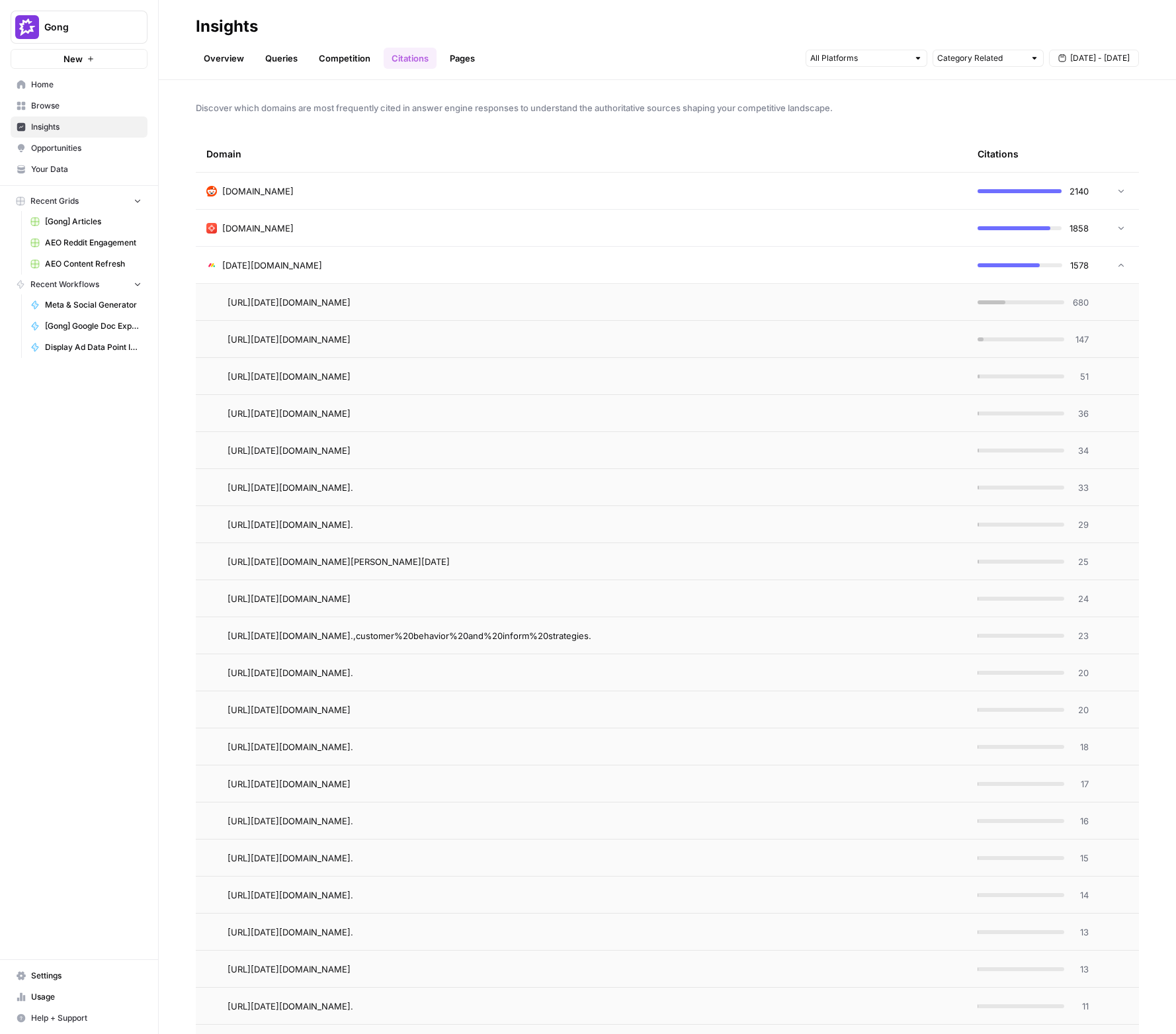
click at [730, 267] on div "[DATE][DOMAIN_NAME]" at bounding box center [581, 266] width 750 height 13
